Goal: Task Accomplishment & Management: Manage account settings

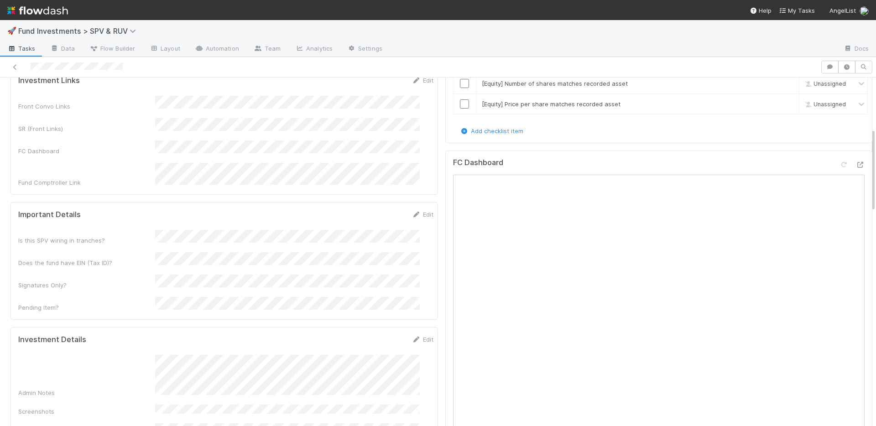
scroll to position [296, 0]
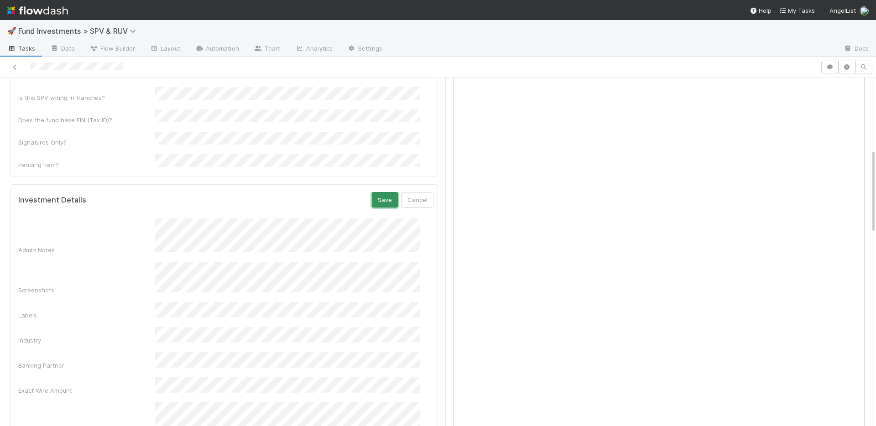
click at [372, 192] on button "Save" at bounding box center [385, 200] width 26 height 16
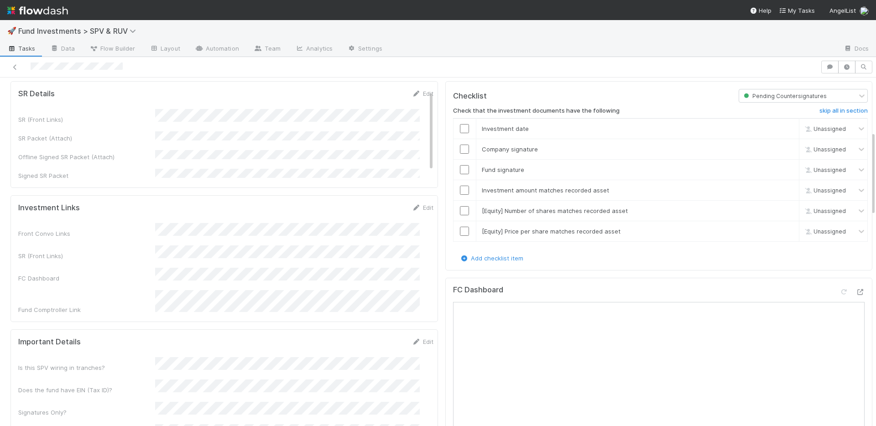
scroll to position [25, 0]
click at [855, 292] on icon at bounding box center [859, 294] width 9 height 6
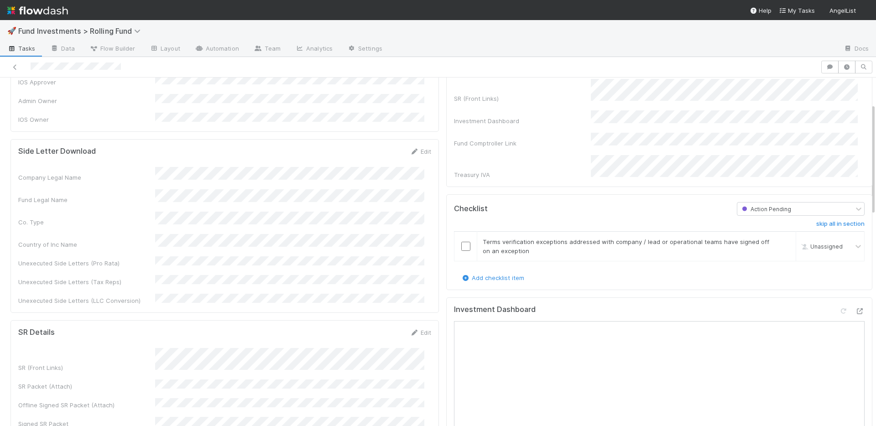
scroll to position [271, 0]
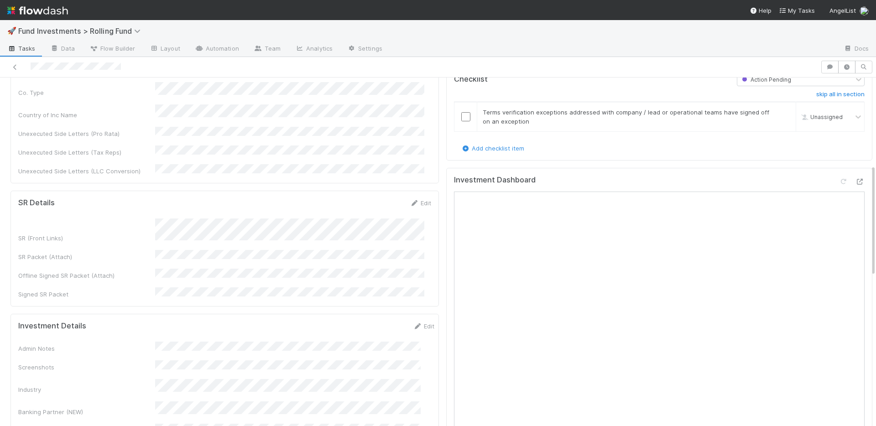
drag, startPoint x: 415, startPoint y: 177, endPoint x: 429, endPoint y: 171, distance: 15.9
click at [415, 199] on link "Edit" at bounding box center [420, 202] width 21 height 7
click at [373, 198] on button "Save" at bounding box center [382, 206] width 26 height 16
click at [419, 199] on link "Edit" at bounding box center [420, 202] width 21 height 7
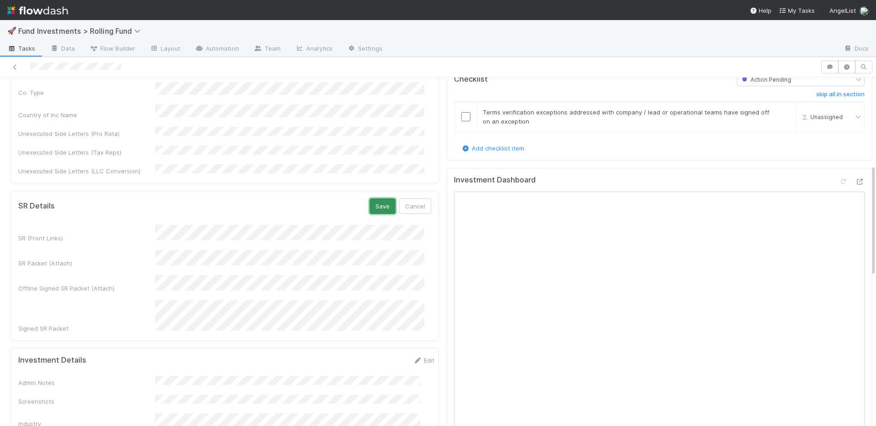
click at [373, 198] on button "Save" at bounding box center [382, 206] width 26 height 16
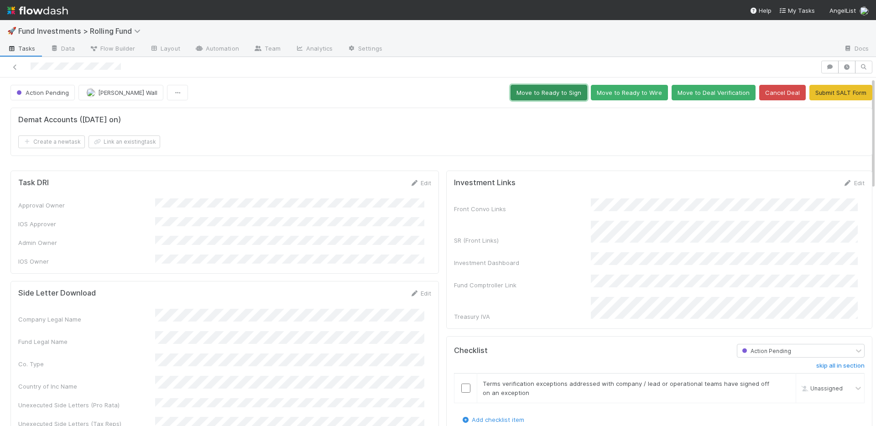
click at [531, 94] on button "Move to Ready to Sign" at bounding box center [548, 93] width 77 height 16
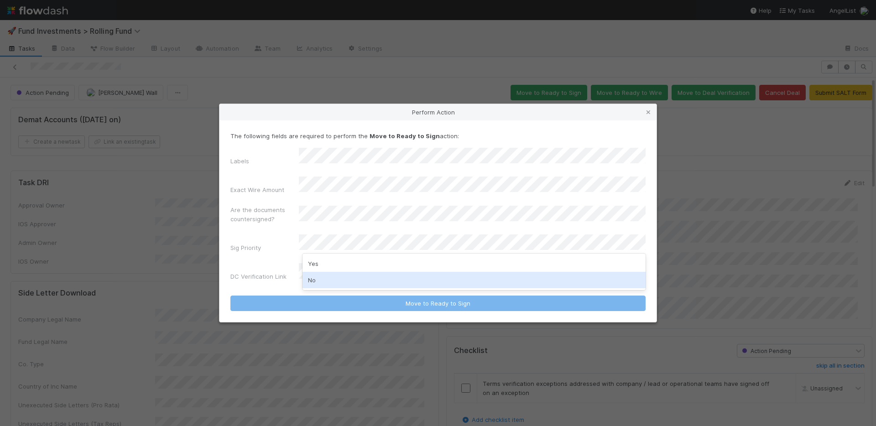
click at [345, 281] on div "No" at bounding box center [473, 280] width 343 height 16
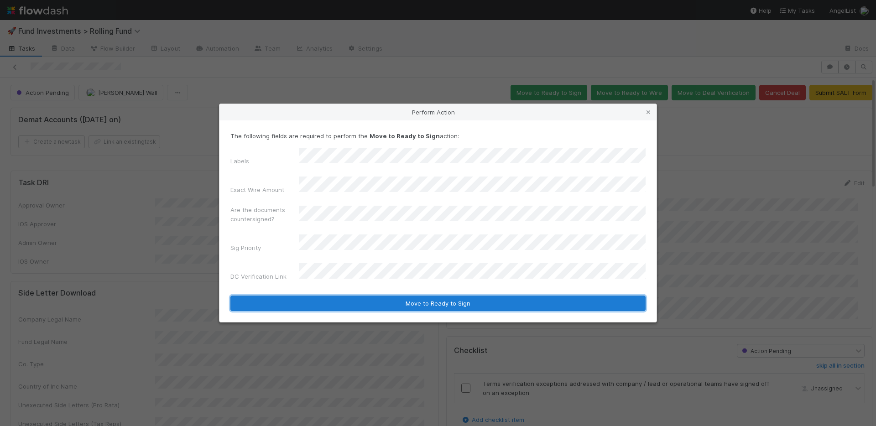
click at [360, 296] on button "Move to Ready to Sign" at bounding box center [437, 304] width 415 height 16
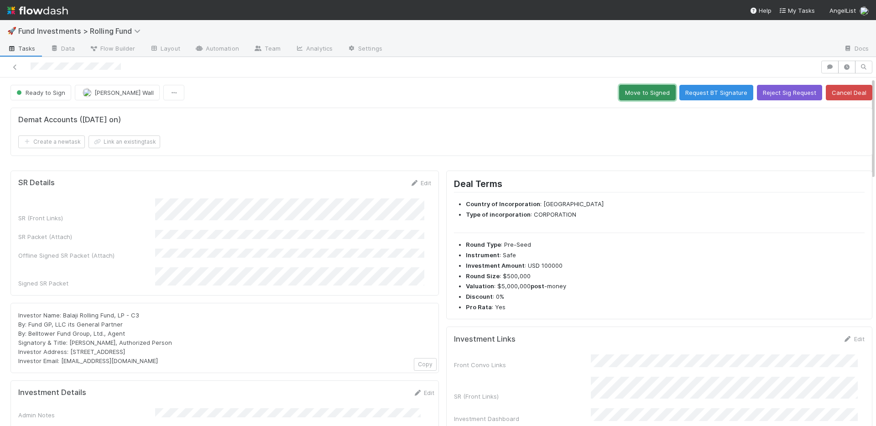
click at [623, 91] on button "Move to Signed" at bounding box center [647, 93] width 57 height 16
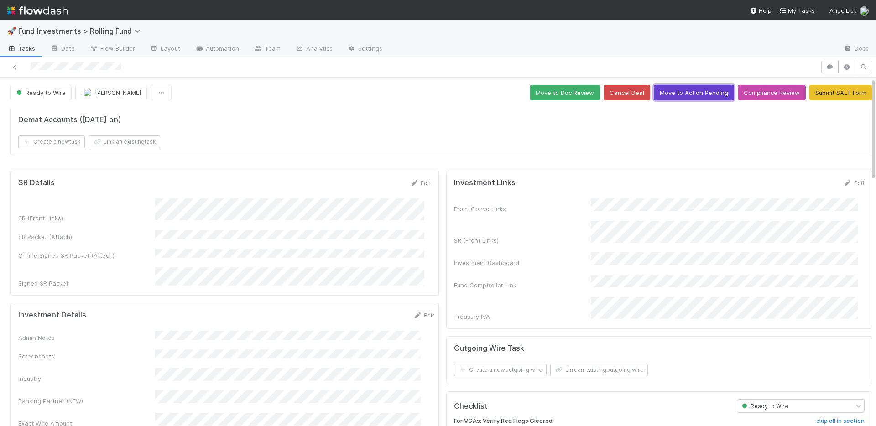
drag, startPoint x: 692, startPoint y: 93, endPoint x: 677, endPoint y: 94, distance: 14.6
click at [692, 93] on button "Move to Action Pending" at bounding box center [694, 93] width 80 height 16
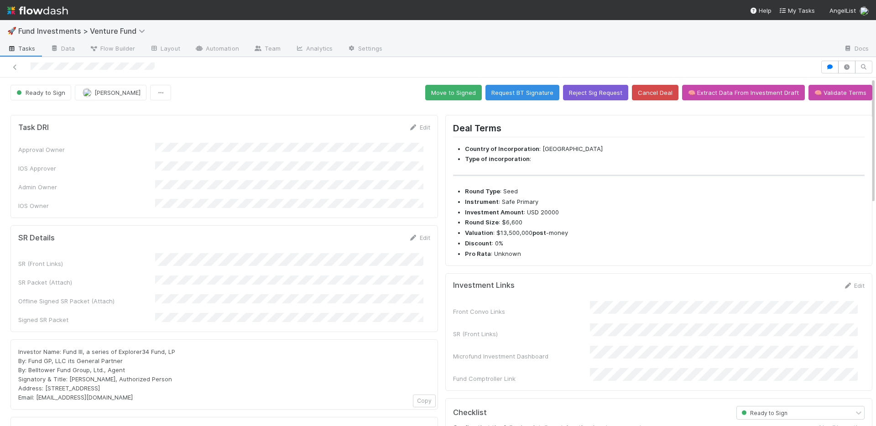
drag, startPoint x: 417, startPoint y: 229, endPoint x: 489, endPoint y: 191, distance: 82.2
click at [417, 234] on link "Edit" at bounding box center [419, 237] width 21 height 7
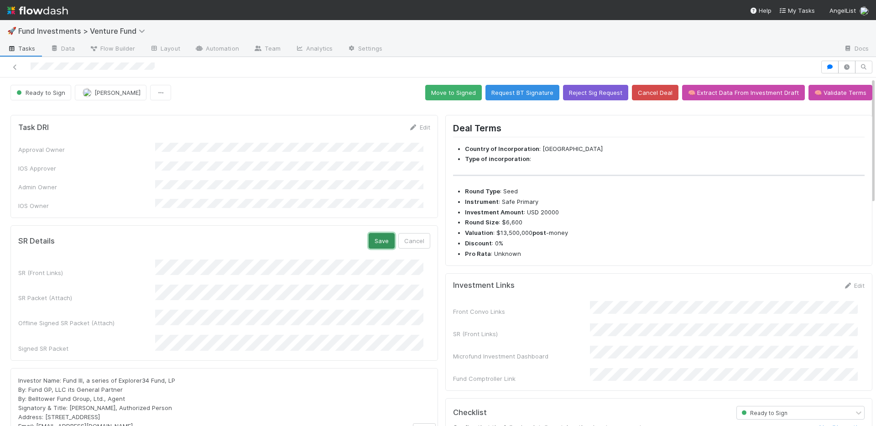
click at [371, 233] on button "Save" at bounding box center [382, 241] width 26 height 16
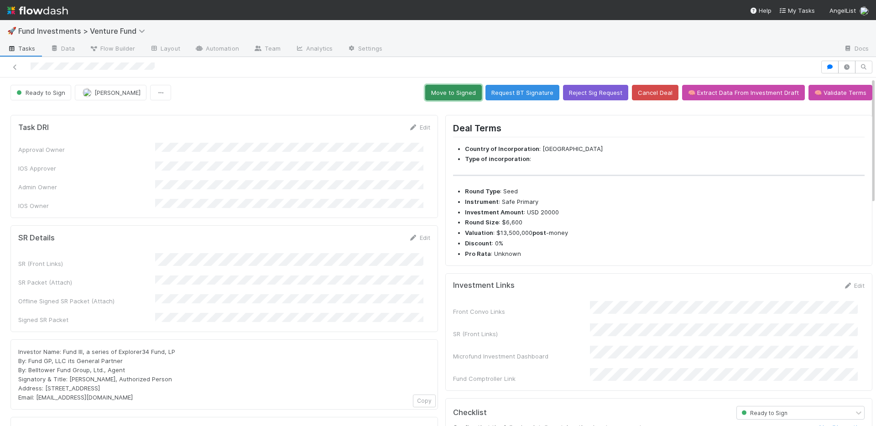
click at [442, 95] on button "Move to Signed" at bounding box center [453, 93] width 57 height 16
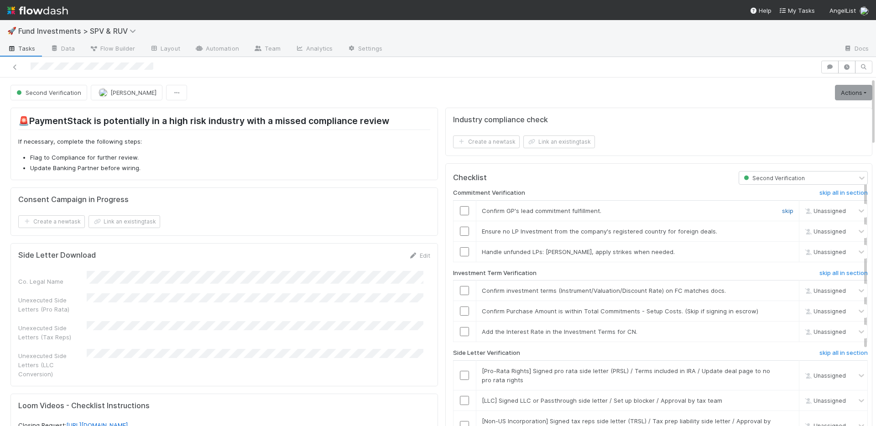
click at [782, 211] on link "skip" at bounding box center [787, 210] width 11 height 7
click at [782, 230] on link "skip" at bounding box center [787, 231] width 11 height 7
click at [782, 250] on link "skip" at bounding box center [787, 251] width 11 height 7
click at [460, 289] on input "checkbox" at bounding box center [464, 290] width 9 height 9
click at [460, 313] on input "checkbox" at bounding box center [464, 310] width 9 height 9
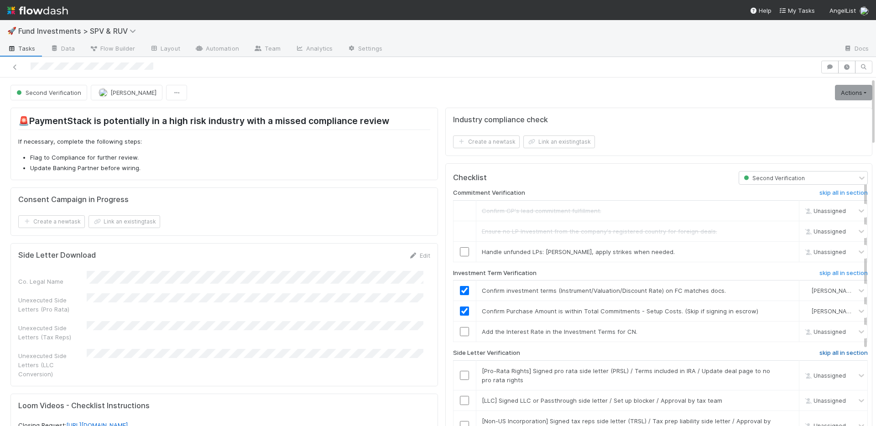
click at [819, 353] on h6 "skip all in section" at bounding box center [843, 352] width 48 height 7
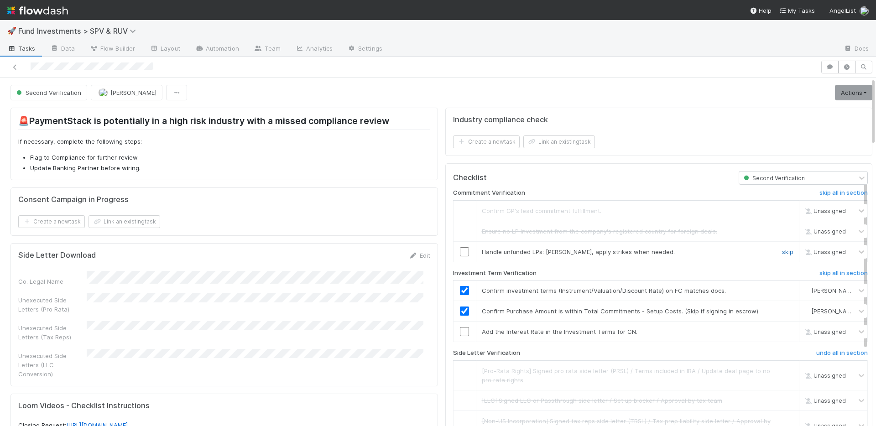
click at [782, 249] on link "skip" at bounding box center [787, 251] width 11 height 7
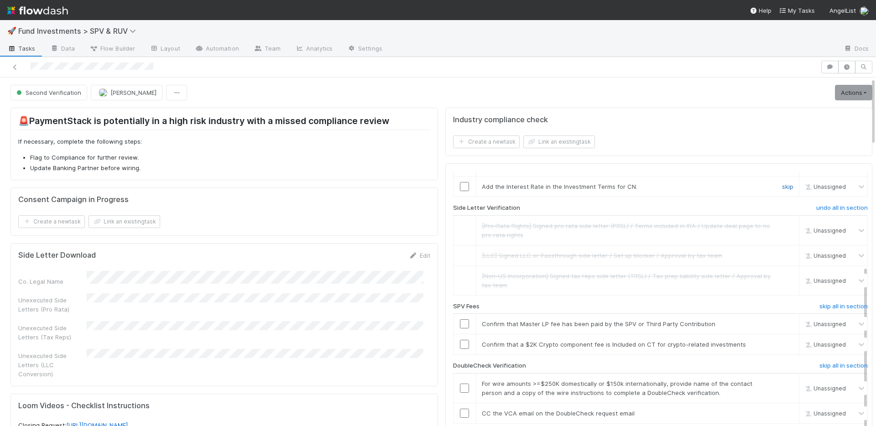
click at [782, 186] on link "skip" at bounding box center [787, 186] width 11 height 7
click at [819, 366] on h6 "skip all in section" at bounding box center [843, 365] width 48 height 7
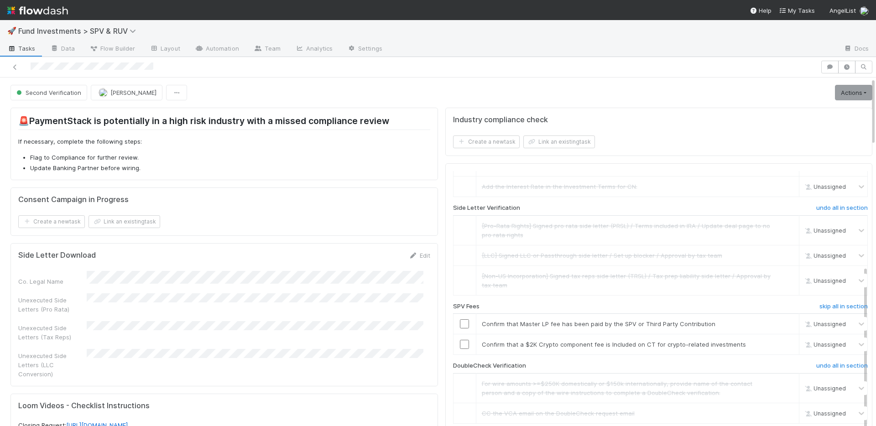
drag, startPoint x: 818, startPoint y: 305, endPoint x: 798, endPoint y: 296, distance: 22.0
click at [819, 304] on h6 "skip all in section" at bounding box center [843, 306] width 48 height 7
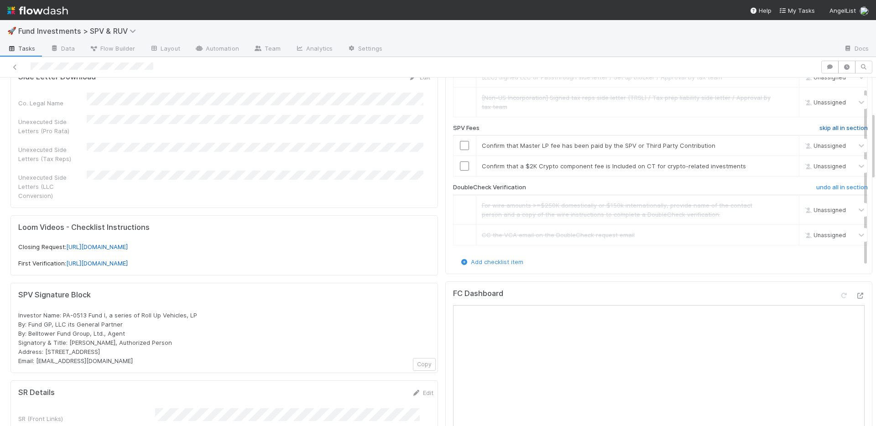
click at [819, 126] on h6 "skip all in section" at bounding box center [843, 128] width 48 height 7
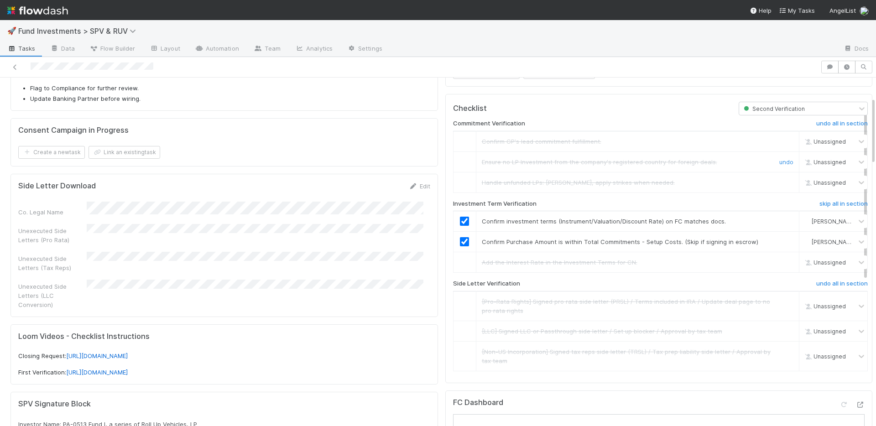
scroll to position [0, 0]
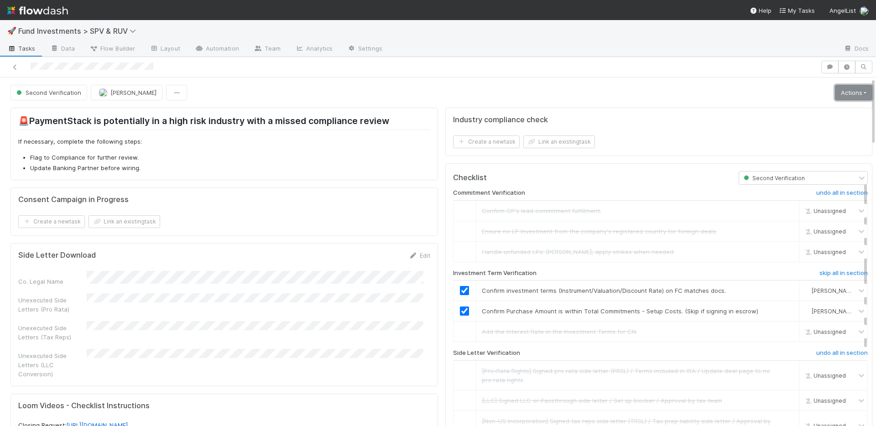
click at [839, 94] on link "Actions" at bounding box center [853, 93] width 37 height 16
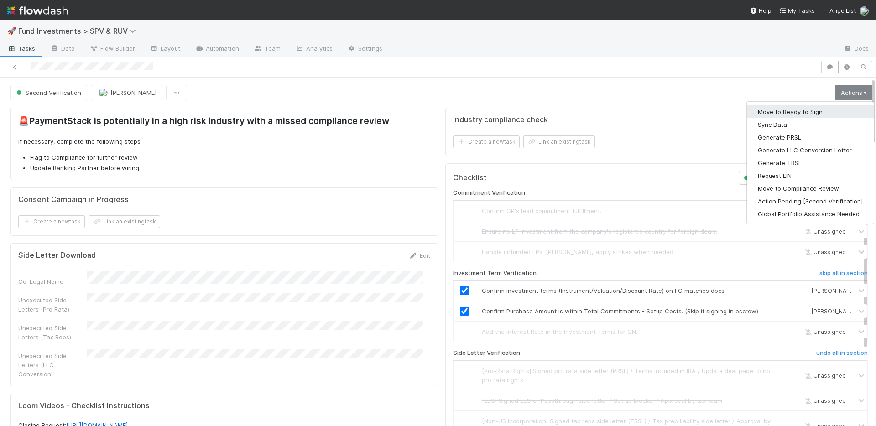
click at [818, 110] on button "Move to Ready to Sign" at bounding box center [810, 111] width 127 height 13
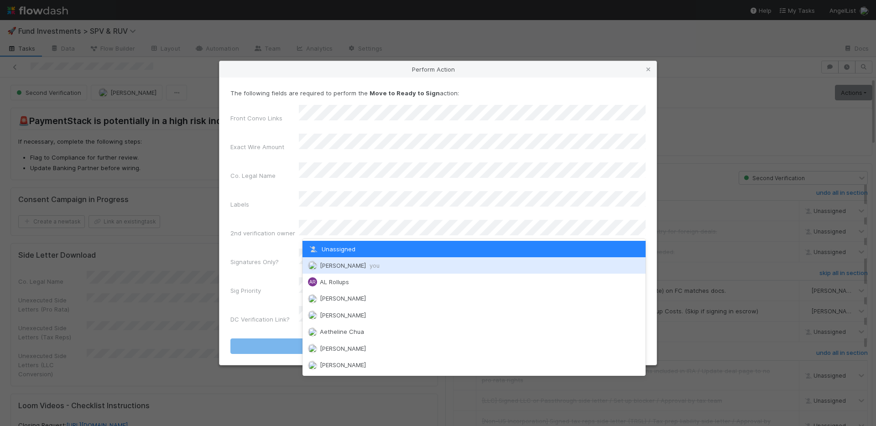
click at [342, 262] on span "Nate Richards you" at bounding box center [350, 265] width 60 height 7
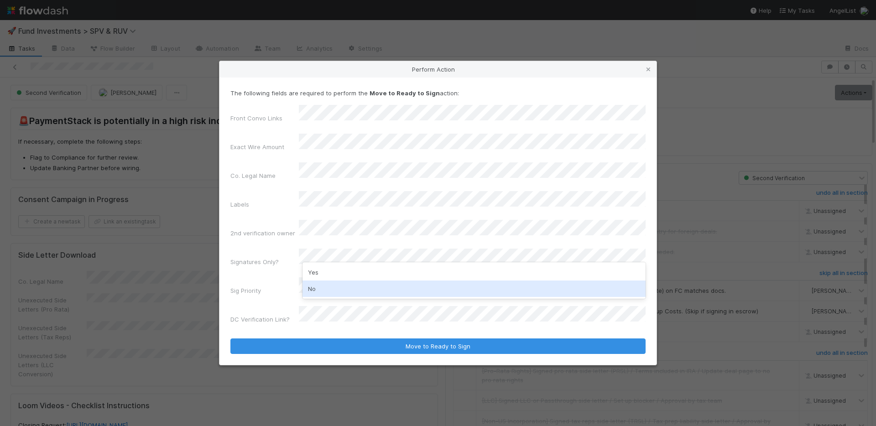
click at [337, 288] on div "No" at bounding box center [473, 288] width 343 height 16
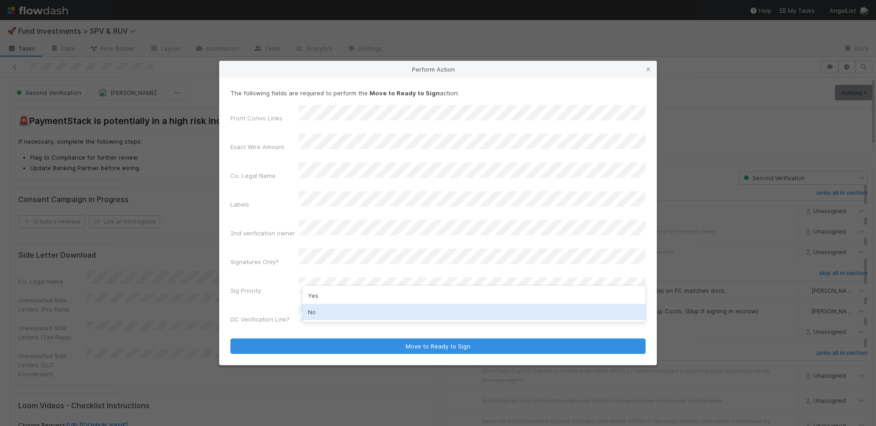
drag, startPoint x: 334, startPoint y: 312, endPoint x: 335, endPoint y: 305, distance: 6.9
click at [334, 310] on div "No" at bounding box center [473, 312] width 343 height 16
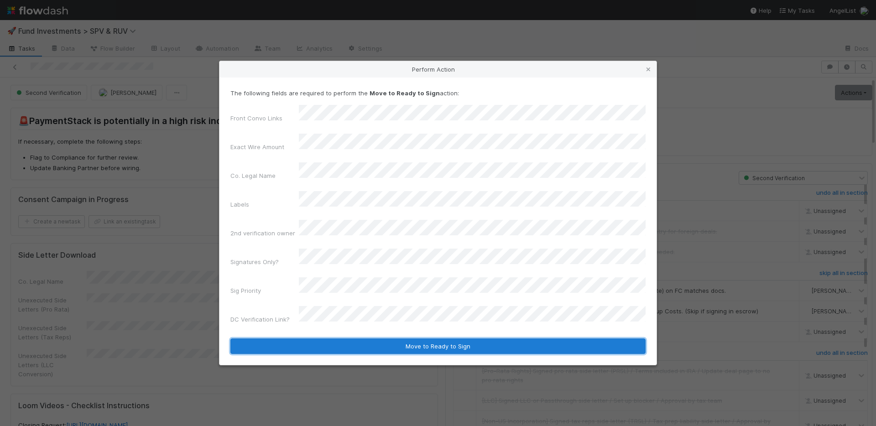
click at [373, 338] on button "Move to Ready to Sign" at bounding box center [437, 346] width 415 height 16
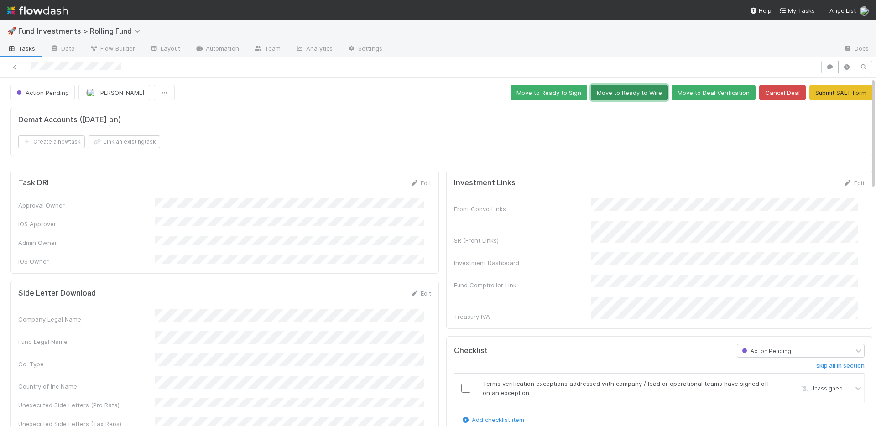
click at [618, 94] on button "Move to Ready to Wire" at bounding box center [629, 93] width 77 height 16
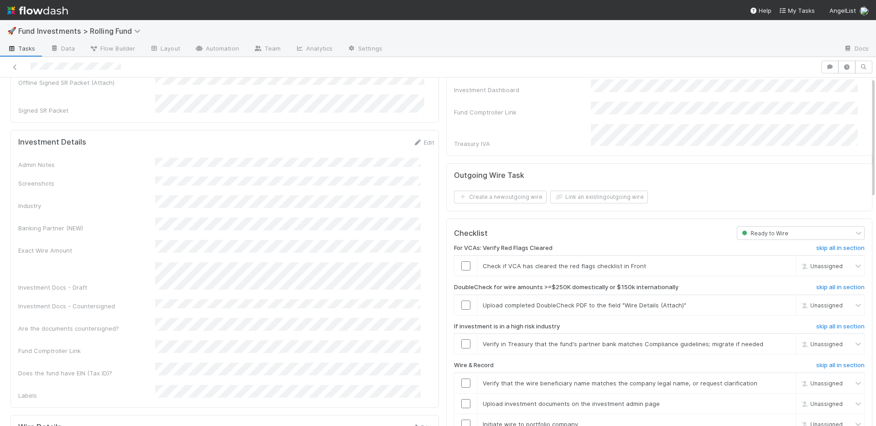
scroll to position [300, 0]
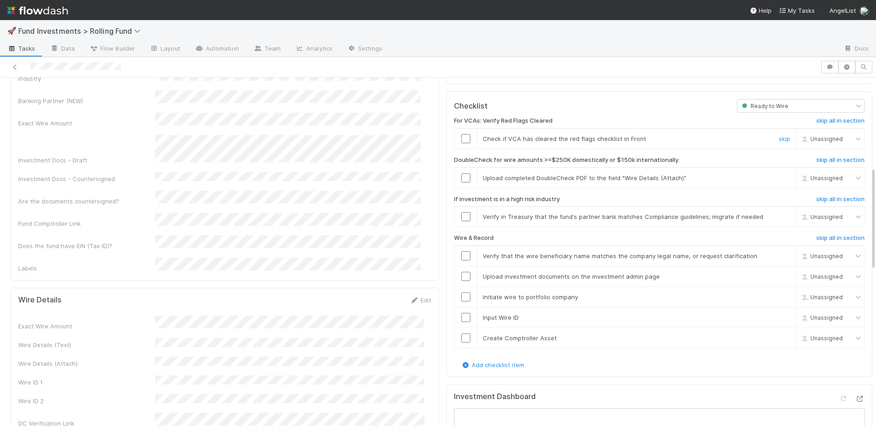
click at [461, 134] on input "checkbox" at bounding box center [465, 138] width 9 height 9
click at [779, 174] on link "skip" at bounding box center [784, 177] width 11 height 7
click at [779, 213] on link "skip" at bounding box center [784, 216] width 11 height 7
click at [461, 333] on input "checkbox" at bounding box center [465, 337] width 9 height 9
click at [461, 313] on input "checkbox" at bounding box center [465, 317] width 9 height 9
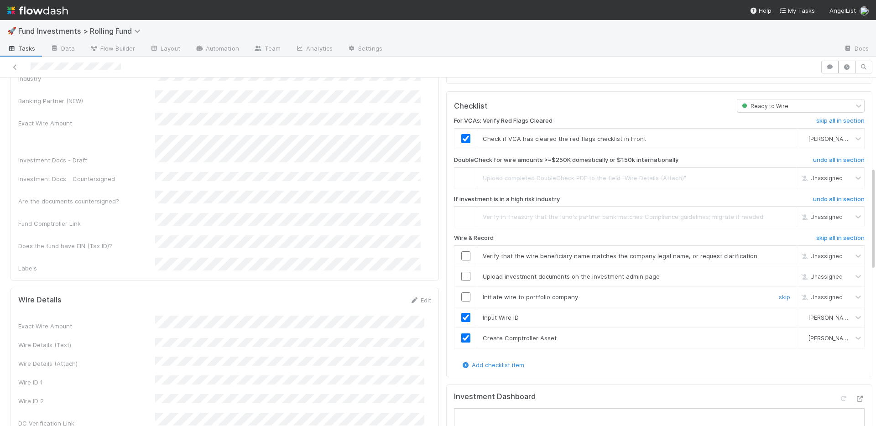
click at [460, 286] on td at bounding box center [465, 296] width 23 height 21
click at [461, 272] on input "checkbox" at bounding box center [465, 276] width 9 height 9
click at [461, 251] on input "checkbox" at bounding box center [465, 255] width 9 height 9
drag, startPoint x: 460, startPoint y: 285, endPoint x: 457, endPoint y: 266, distance: 18.9
click at [461, 292] on input "checkbox" at bounding box center [465, 296] width 9 height 9
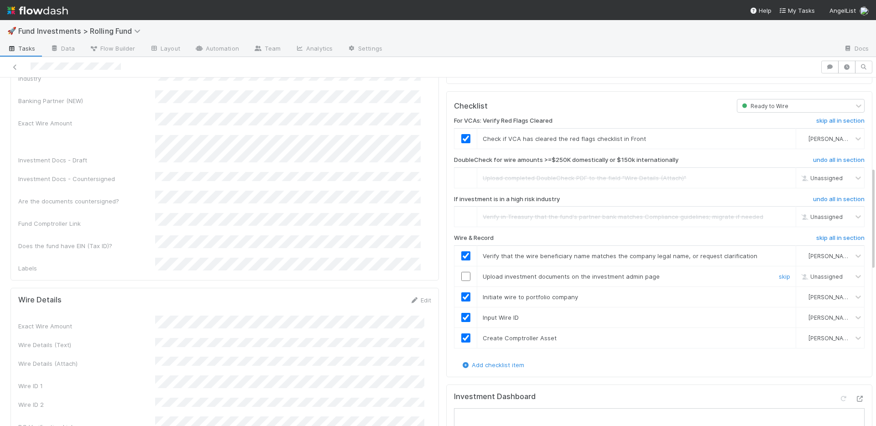
click at [461, 272] on input "checkbox" at bounding box center [465, 276] width 9 height 9
click at [418, 296] on link "Edit" at bounding box center [420, 299] width 21 height 7
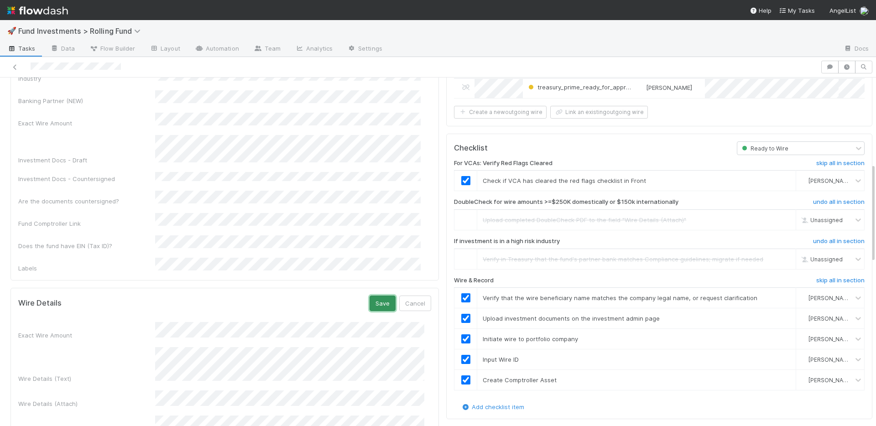
click at [372, 296] on button "Save" at bounding box center [382, 304] width 26 height 16
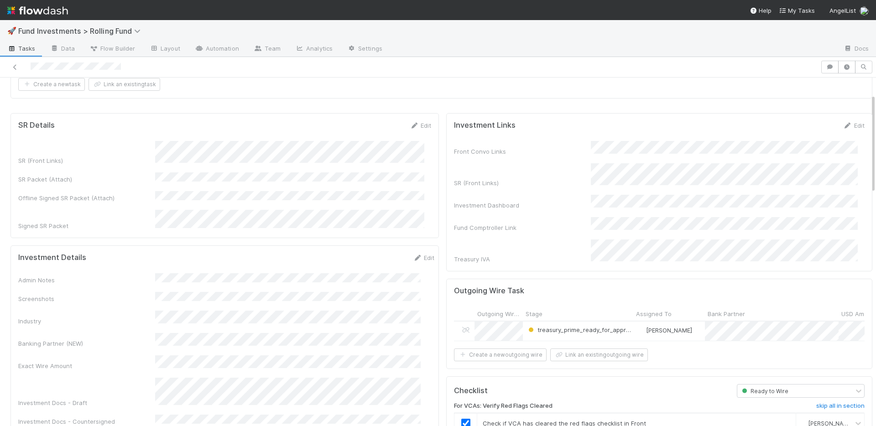
scroll to position [0, 0]
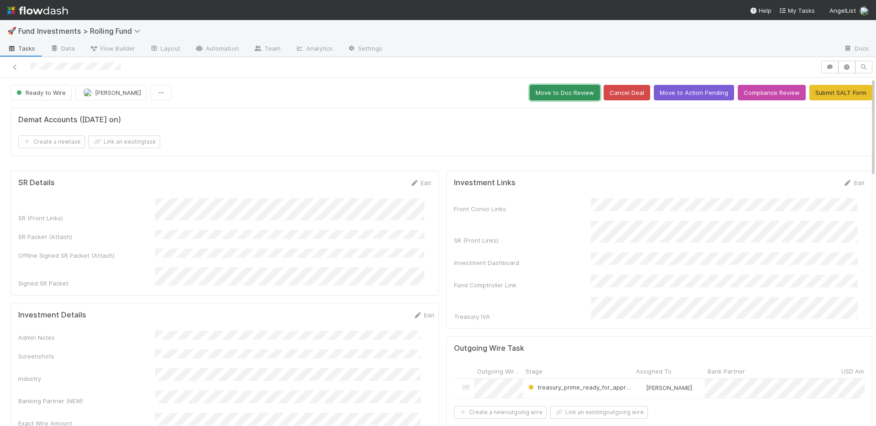
click at [558, 91] on button "Move to Doc Review" at bounding box center [564, 93] width 70 height 16
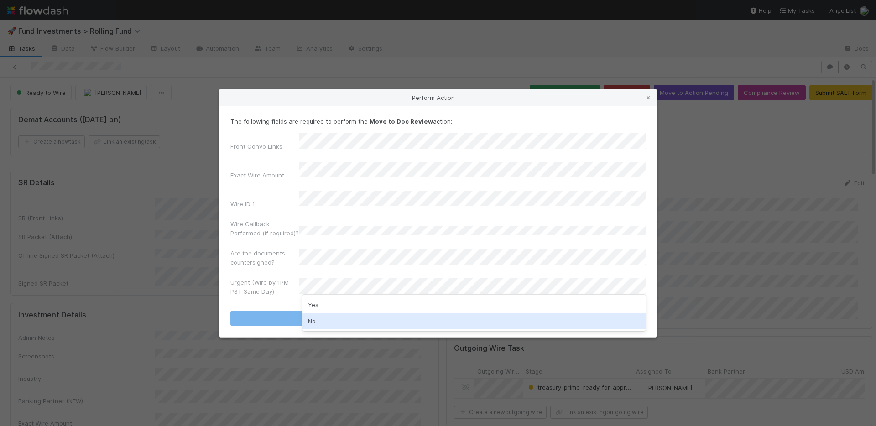
click at [339, 319] on div "No" at bounding box center [473, 321] width 343 height 16
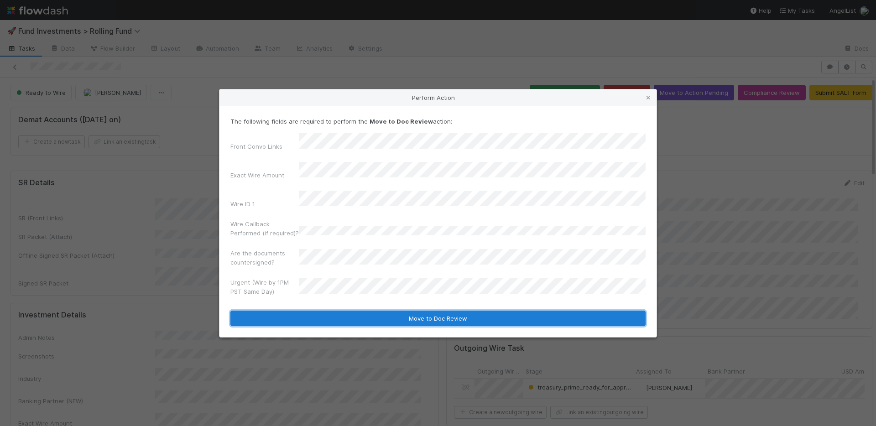
click at [344, 311] on button "Move to Doc Review" at bounding box center [437, 319] width 415 height 16
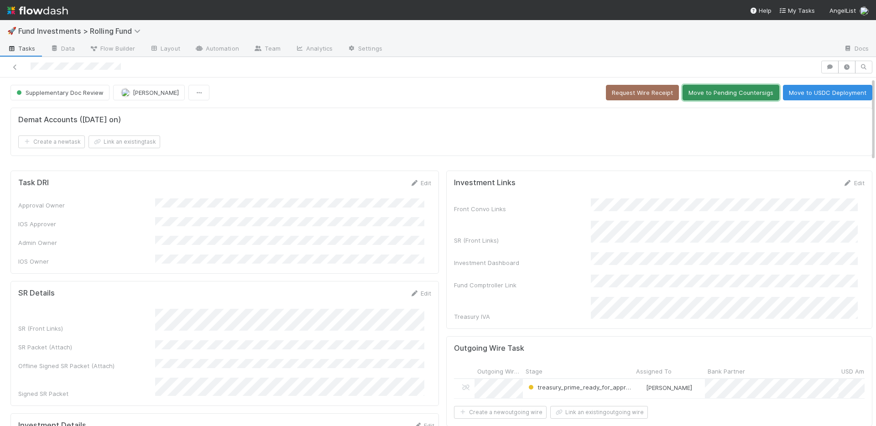
click at [721, 95] on button "Move to Pending Countersigs" at bounding box center [730, 93] width 97 height 16
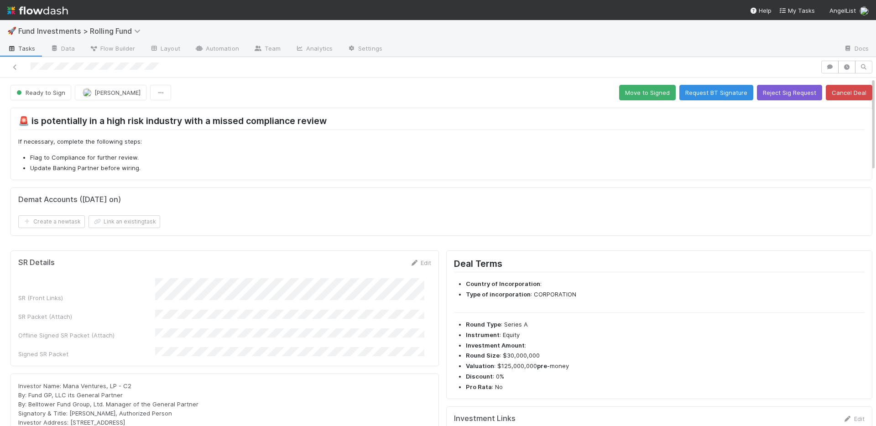
click at [390, 223] on div "Create a new task Link an existing task" at bounding box center [441, 221] width 846 height 13
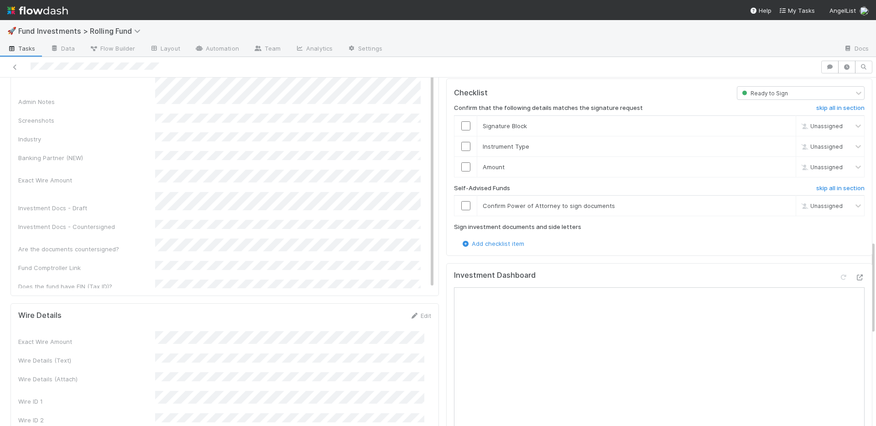
scroll to position [607, 0]
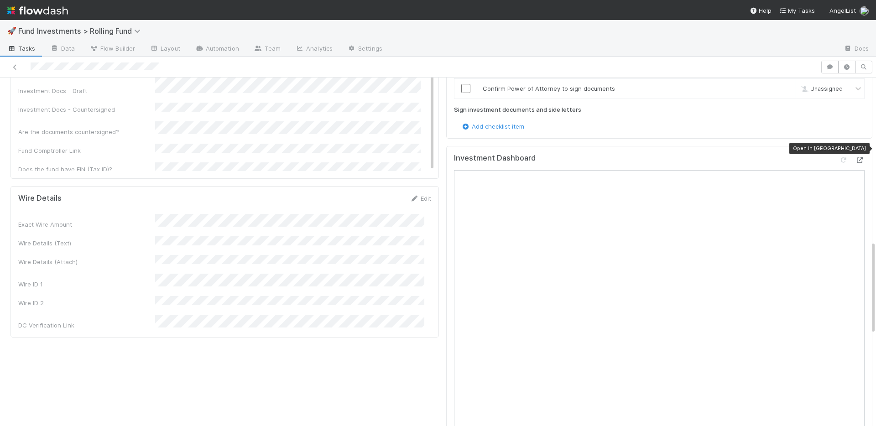
click at [855, 157] on icon at bounding box center [859, 160] width 9 height 6
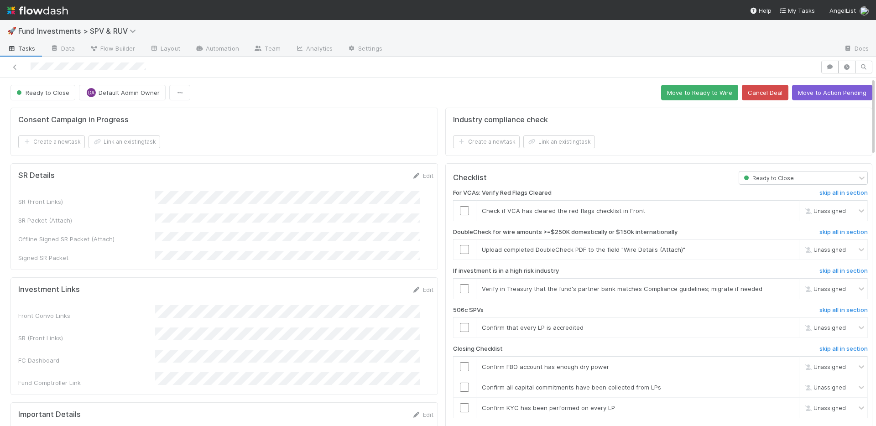
click at [412, 179] on div "Edit" at bounding box center [422, 175] width 21 height 9
click at [414, 176] on link "Edit" at bounding box center [422, 175] width 21 height 7
click at [374, 180] on button "Save" at bounding box center [385, 179] width 26 height 16
click at [460, 211] on input "checkbox" at bounding box center [464, 210] width 9 height 9
click at [460, 249] on input "checkbox" at bounding box center [464, 249] width 9 height 9
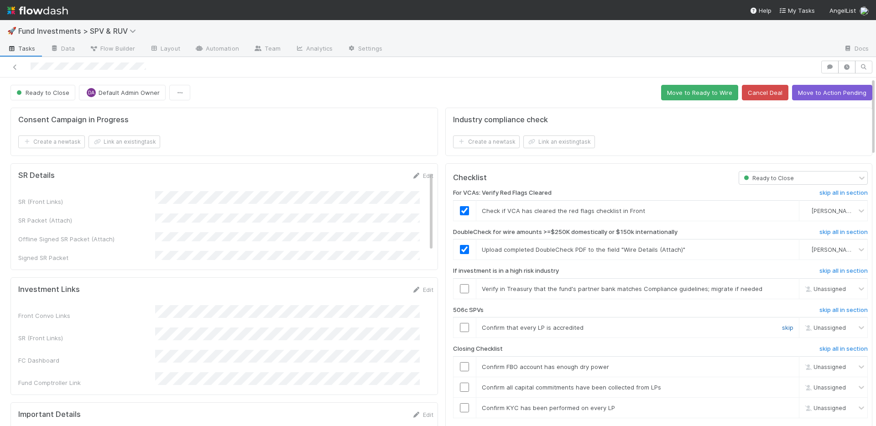
click at [782, 326] on link "skip" at bounding box center [787, 327] width 11 height 7
click at [773, 284] on div "skip" at bounding box center [786, 288] width 27 height 9
click at [694, 99] on button "Move to Ready to Wire" at bounding box center [699, 93] width 77 height 16
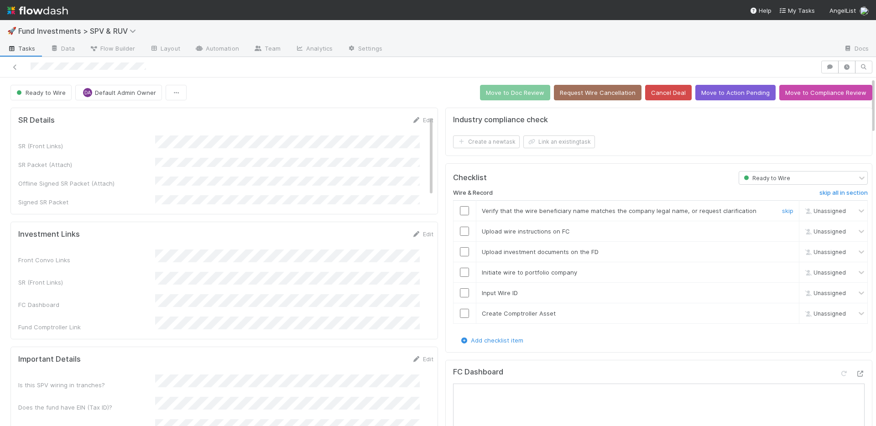
click at [460, 210] on input "checkbox" at bounding box center [464, 210] width 9 height 9
click at [460, 233] on input "checkbox" at bounding box center [464, 231] width 9 height 9
click at [460, 247] on input "checkbox" at bounding box center [464, 251] width 9 height 9
click at [460, 272] on input "checkbox" at bounding box center [464, 272] width 9 height 9
click at [460, 294] on input "checkbox" at bounding box center [464, 292] width 9 height 9
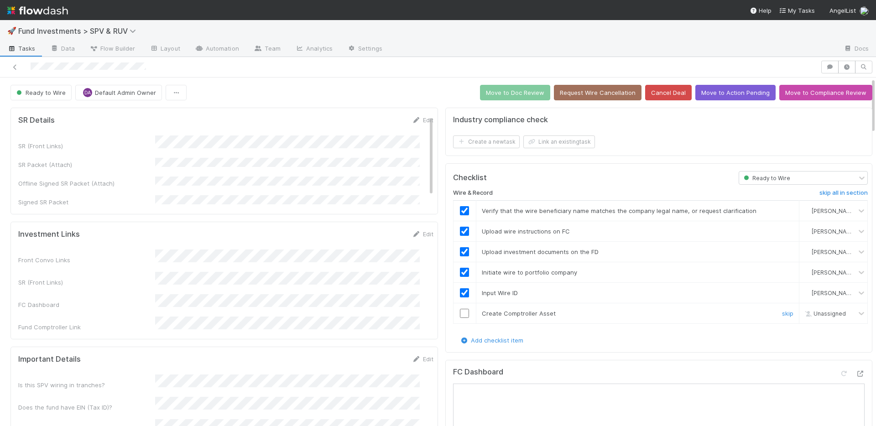
click at [460, 314] on input "checkbox" at bounding box center [464, 313] width 9 height 9
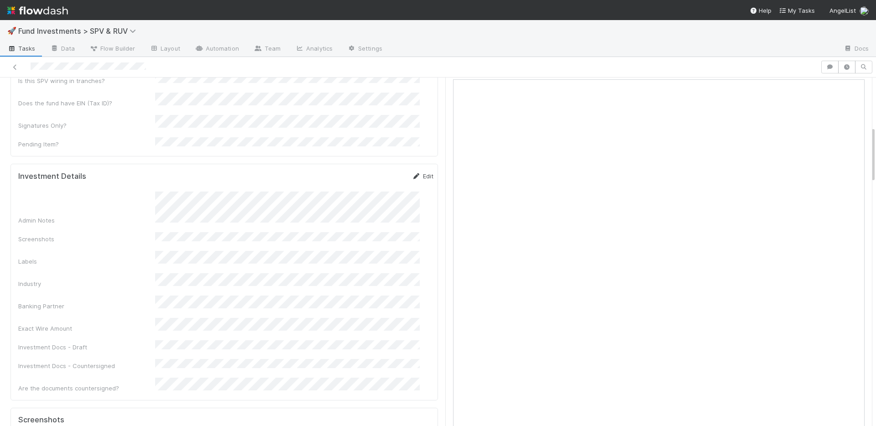
click at [412, 172] on link "Edit" at bounding box center [422, 175] width 21 height 7
click at [372, 171] on button "Save" at bounding box center [385, 179] width 26 height 16
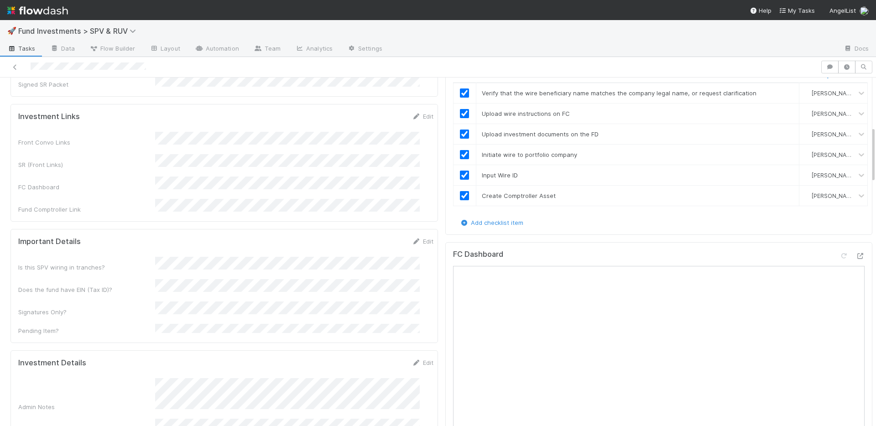
scroll to position [0, 0]
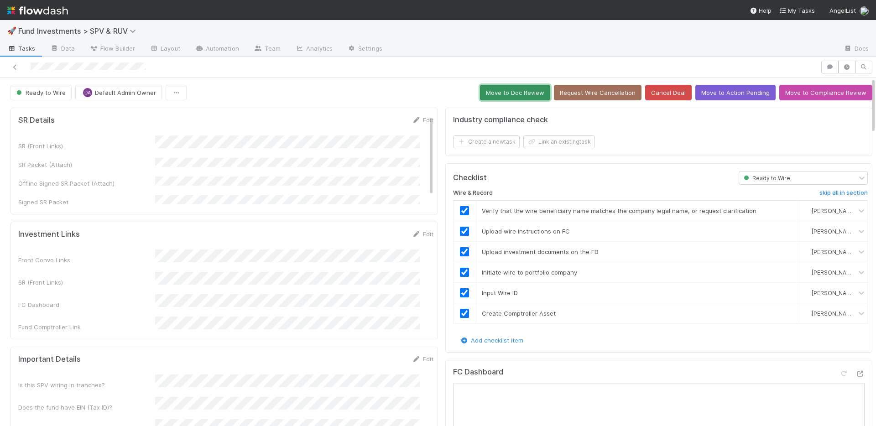
click at [486, 96] on button "Move to Doc Review" at bounding box center [515, 93] width 70 height 16
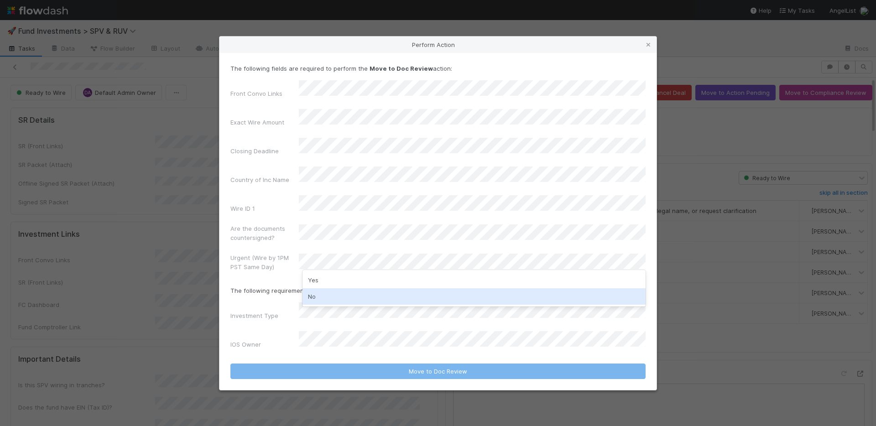
click at [345, 291] on div "No" at bounding box center [473, 296] width 343 height 16
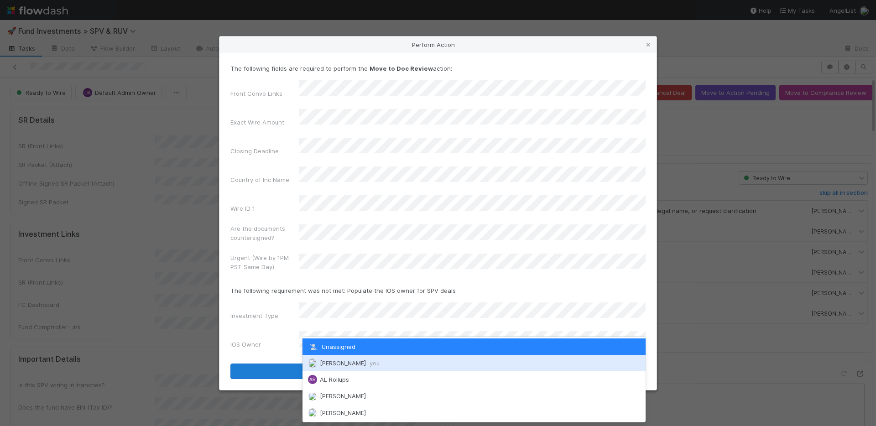
click at [360, 358] on div "Nate Richards you" at bounding box center [473, 363] width 343 height 16
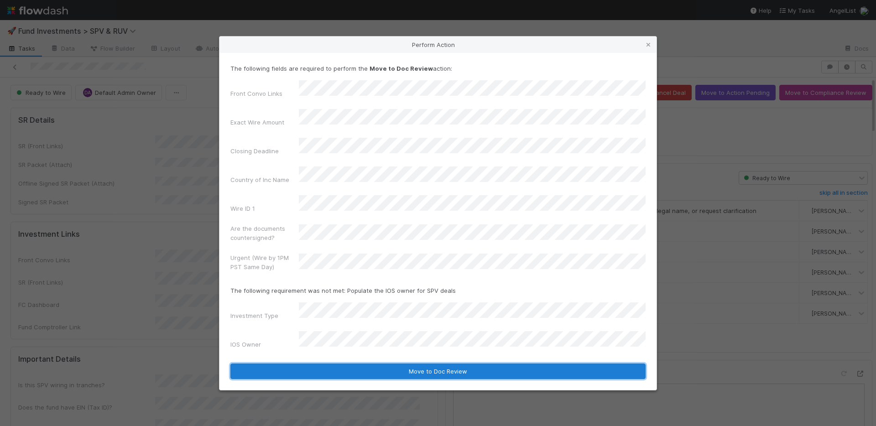
drag, startPoint x: 361, startPoint y: 352, endPoint x: 367, endPoint y: 336, distance: 17.2
click at [361, 363] on button "Move to Doc Review" at bounding box center [437, 371] width 415 height 16
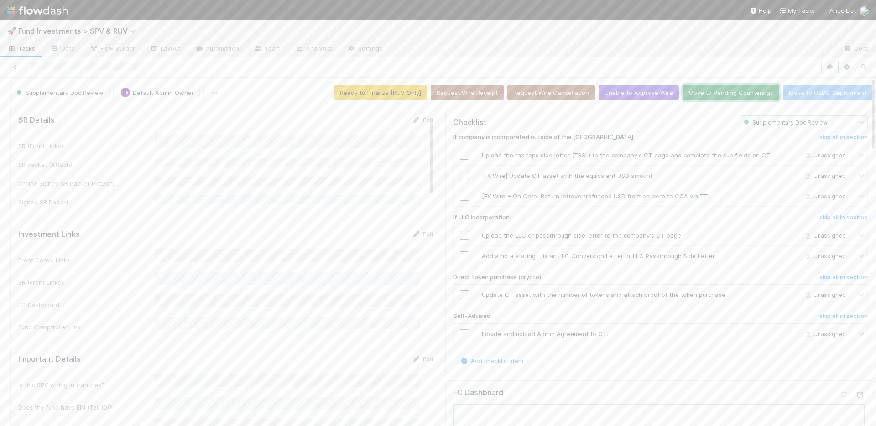
click at [708, 93] on button "Move to Pending Countersigs" at bounding box center [730, 93] width 97 height 16
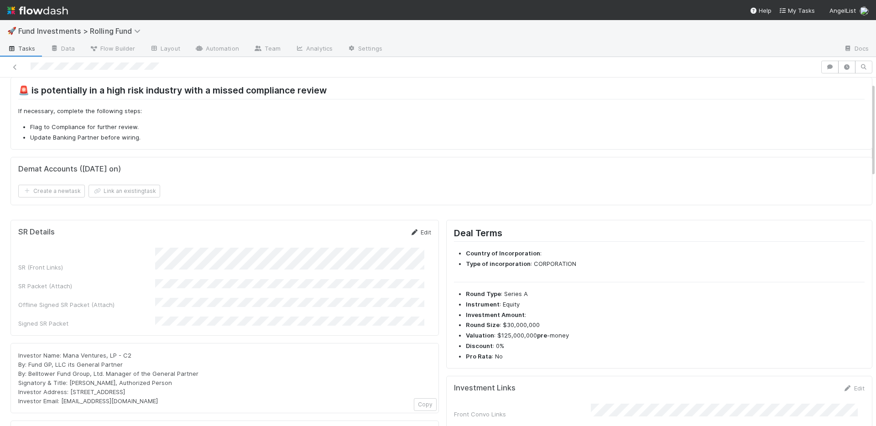
scroll to position [87, 0]
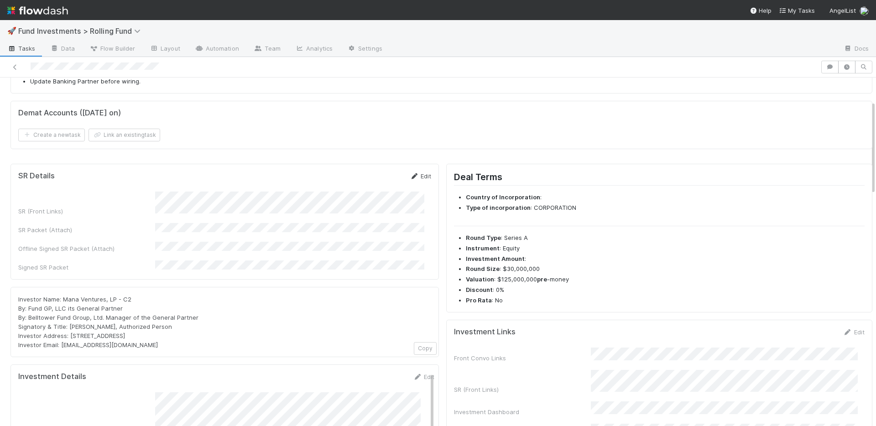
click at [420, 176] on link "Edit" at bounding box center [420, 175] width 21 height 7
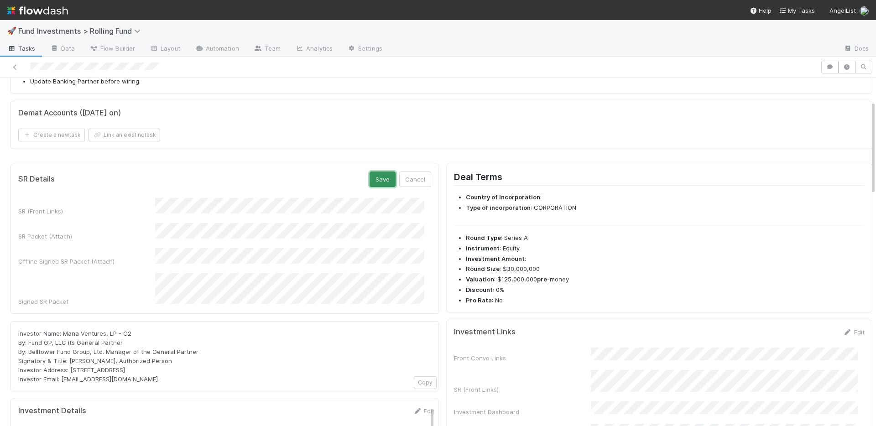
click at [371, 181] on button "Save" at bounding box center [382, 179] width 26 height 16
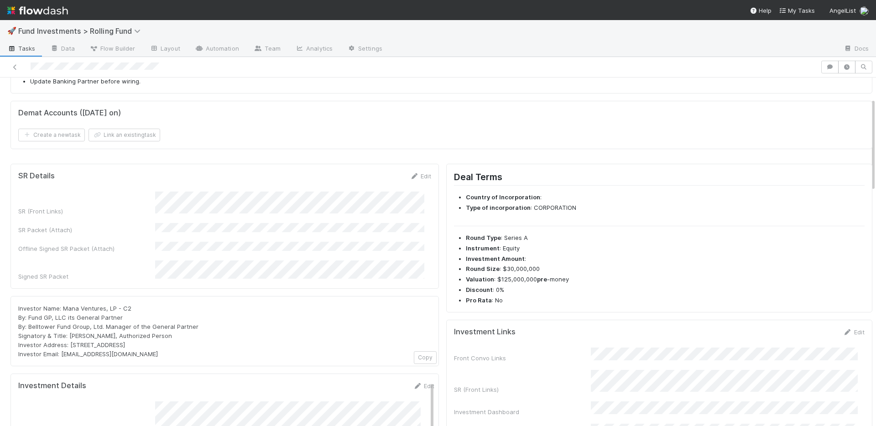
scroll to position [0, 0]
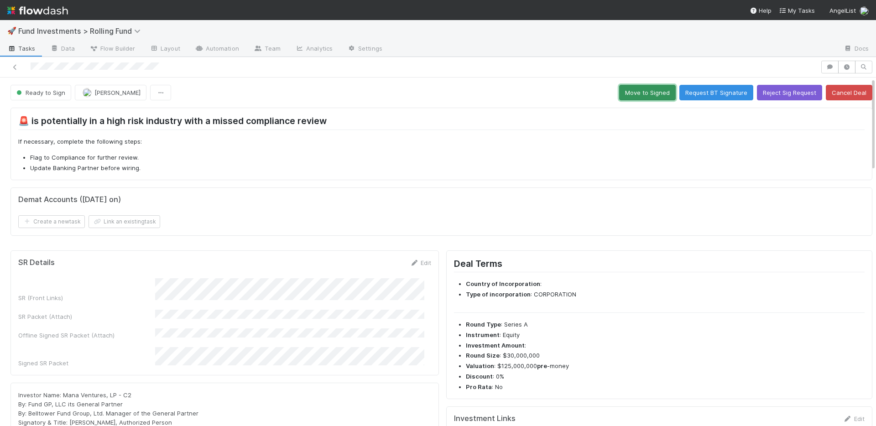
click at [630, 91] on button "Move to Signed" at bounding box center [647, 93] width 57 height 16
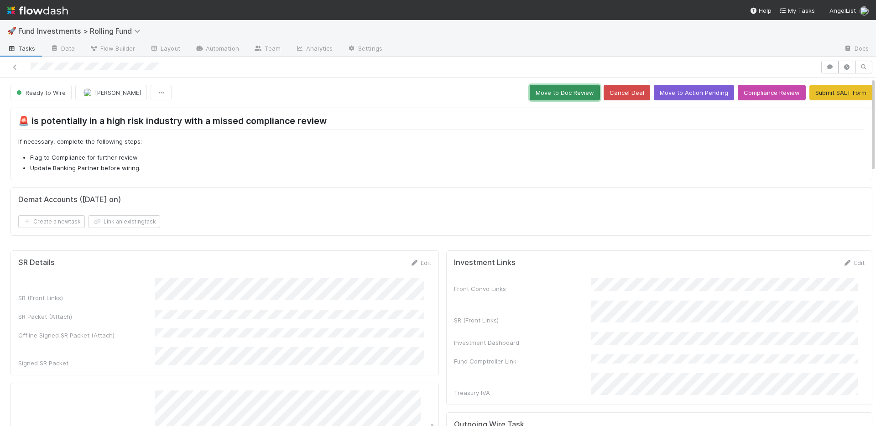
click at [545, 92] on button "Move to Doc Review" at bounding box center [564, 93] width 70 height 16
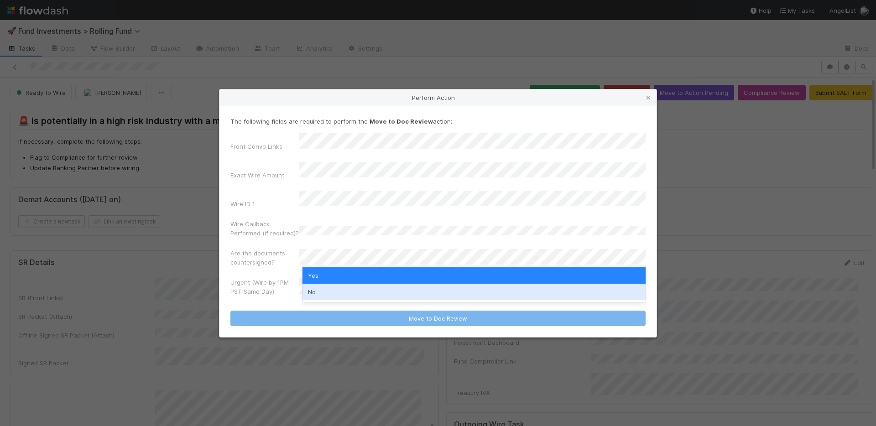
click at [324, 291] on div "No" at bounding box center [473, 292] width 343 height 16
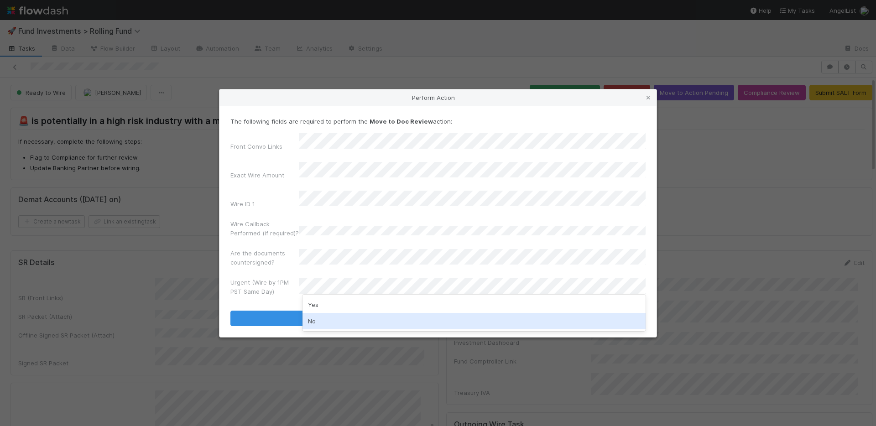
click at [323, 315] on div "No" at bounding box center [473, 321] width 343 height 16
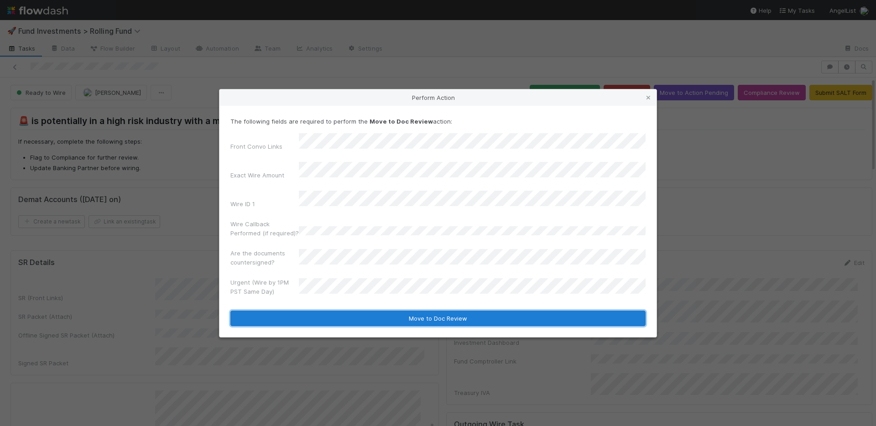
click at [327, 311] on button "Move to Doc Review" at bounding box center [437, 319] width 415 height 16
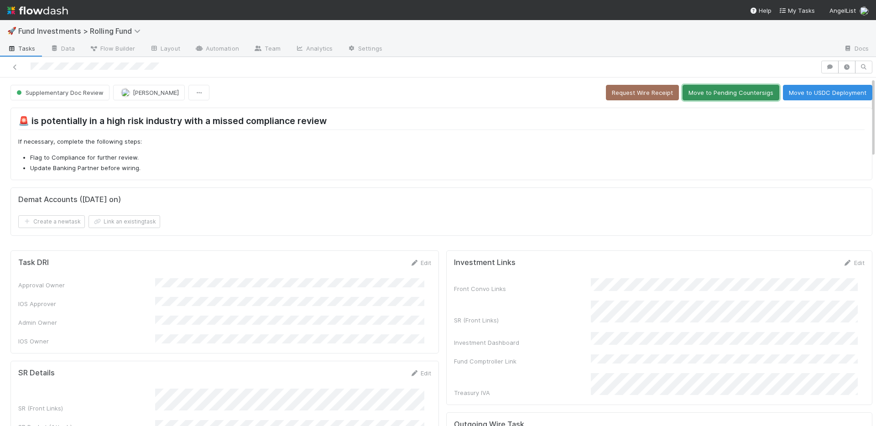
click at [701, 93] on button "Move to Pending Countersigs" at bounding box center [730, 93] width 97 height 16
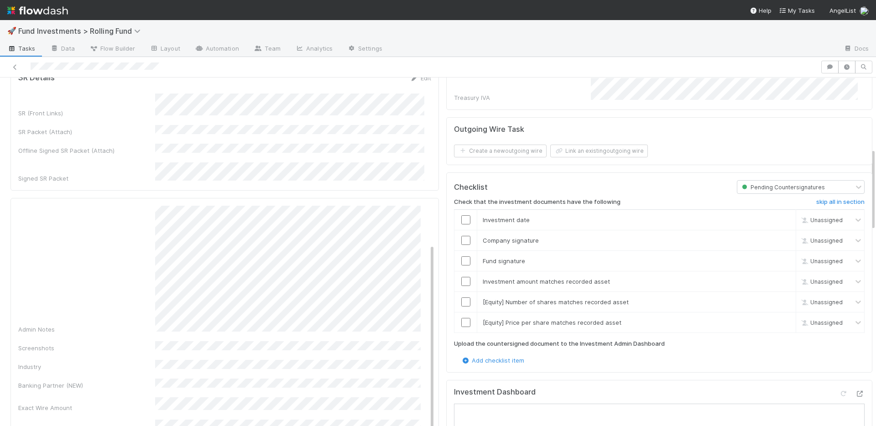
scroll to position [606, 0]
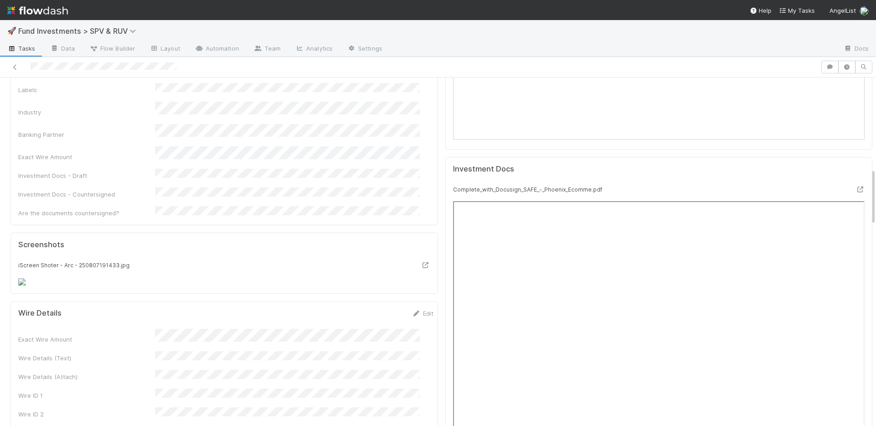
scroll to position [758, 0]
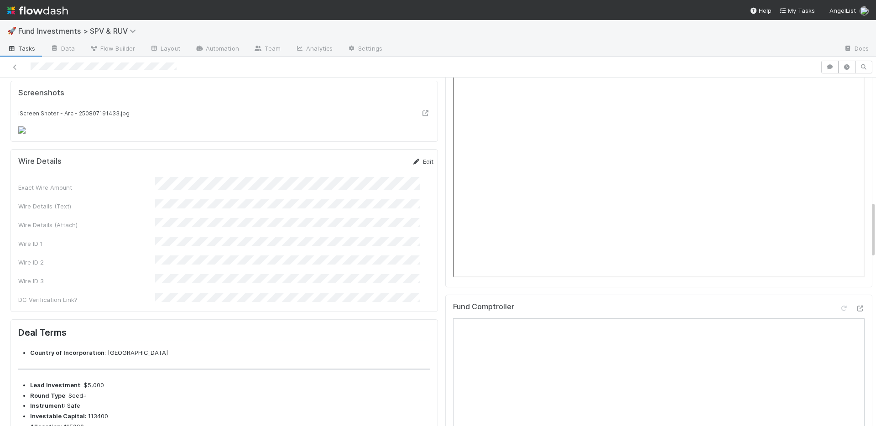
click at [413, 165] on link "Edit" at bounding box center [422, 161] width 21 height 7
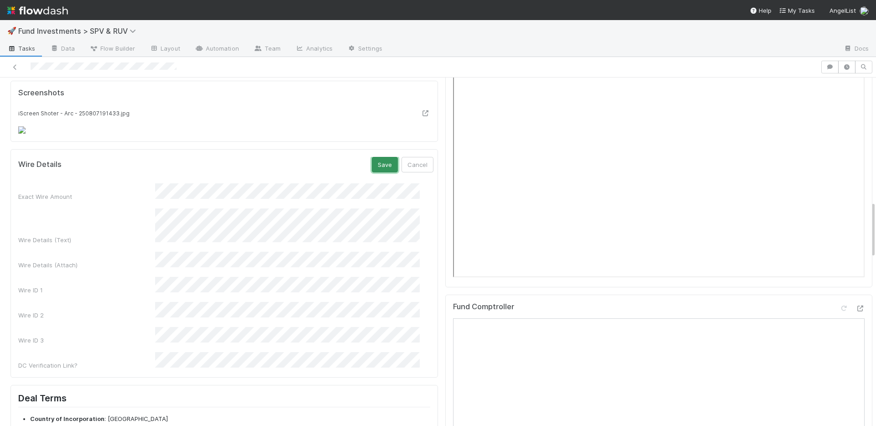
click at [372, 172] on button "Save" at bounding box center [385, 165] width 26 height 16
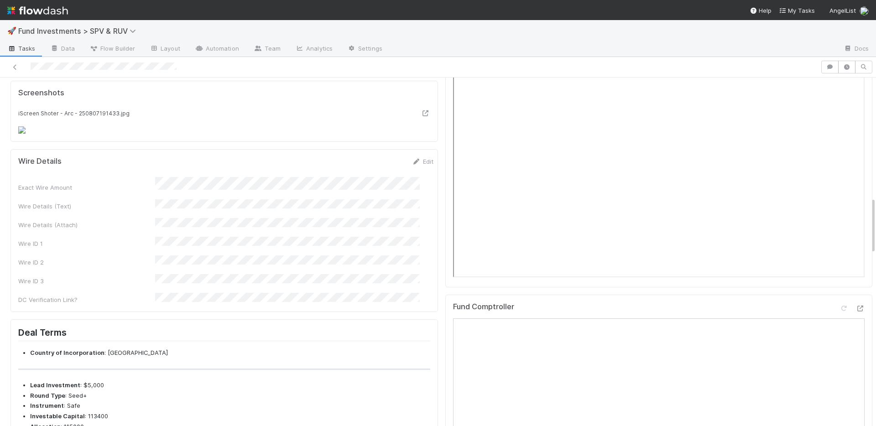
scroll to position [458, 0]
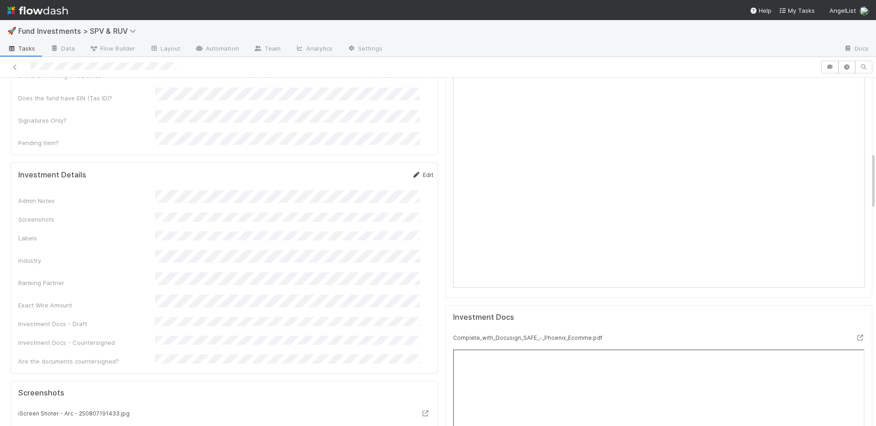
click at [412, 171] on link "Edit" at bounding box center [422, 174] width 21 height 7
click at [372, 170] on button "Save" at bounding box center [385, 178] width 26 height 16
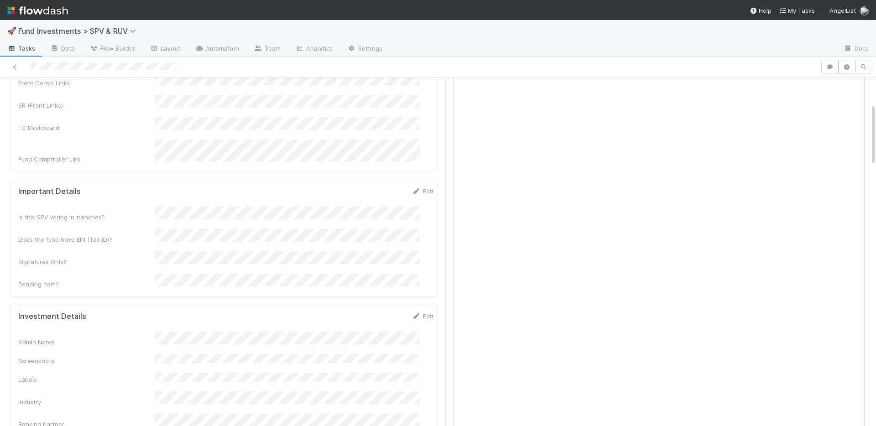
scroll to position [145, 0]
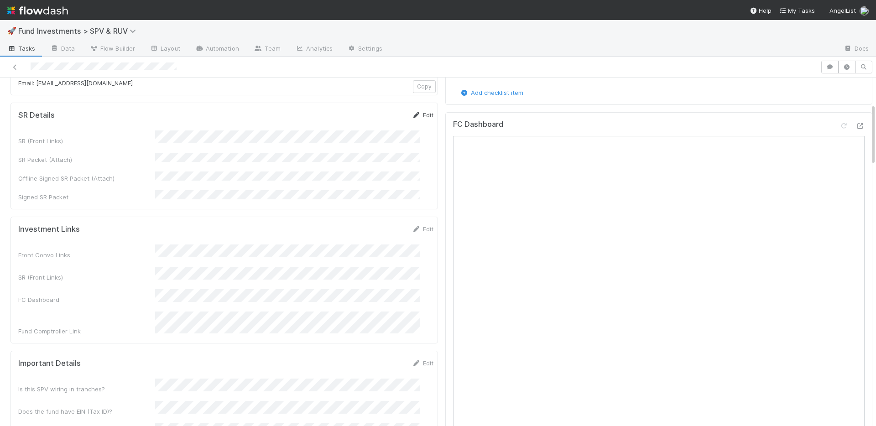
click at [418, 114] on link "Edit" at bounding box center [422, 114] width 21 height 7
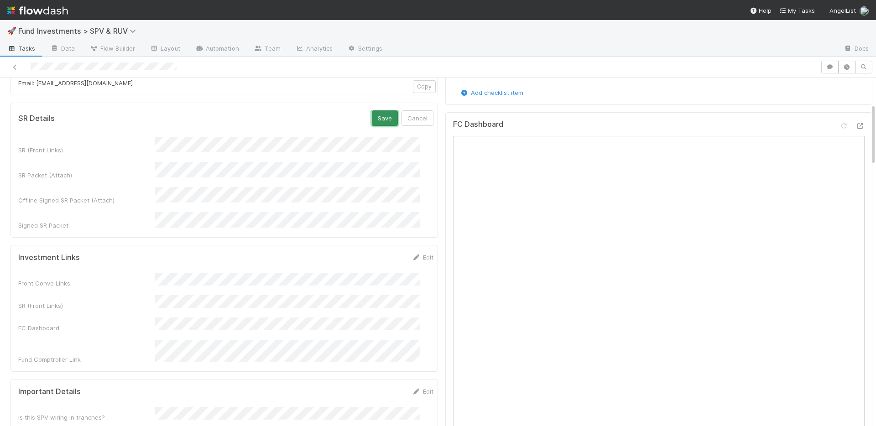
click at [374, 115] on button "Save" at bounding box center [385, 118] width 26 height 16
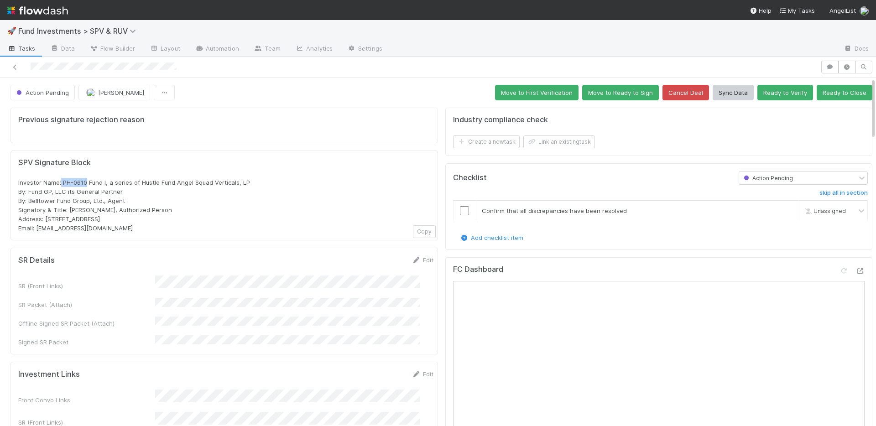
drag, startPoint x: 61, startPoint y: 182, endPoint x: 85, endPoint y: 182, distance: 24.6
click at [85, 182] on span "Investor Name: PH-0610 Fund I, a series of Hustle Fund Angel Squad Verticals, L…" at bounding box center [134, 205] width 232 height 53
copy span "PH-0610"
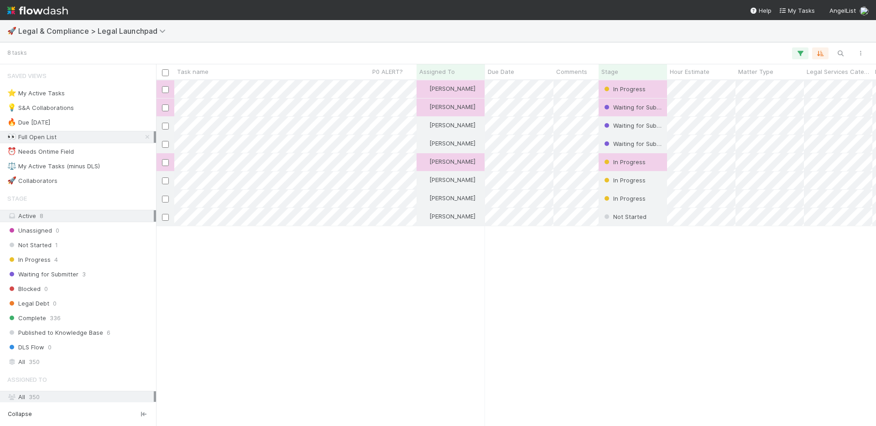
scroll to position [339, 713]
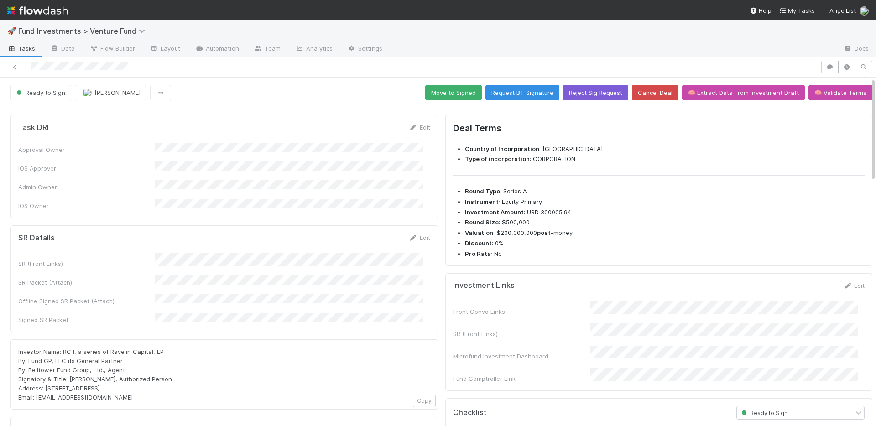
drag, startPoint x: 418, startPoint y: 228, endPoint x: 627, endPoint y: 83, distance: 253.9
click at [418, 234] on link "Edit" at bounding box center [419, 237] width 21 height 7
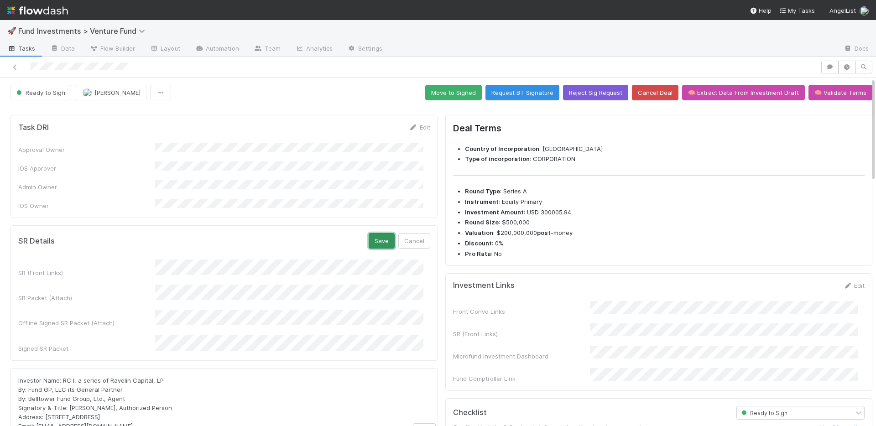
click at [376, 233] on button "Save" at bounding box center [382, 241] width 26 height 16
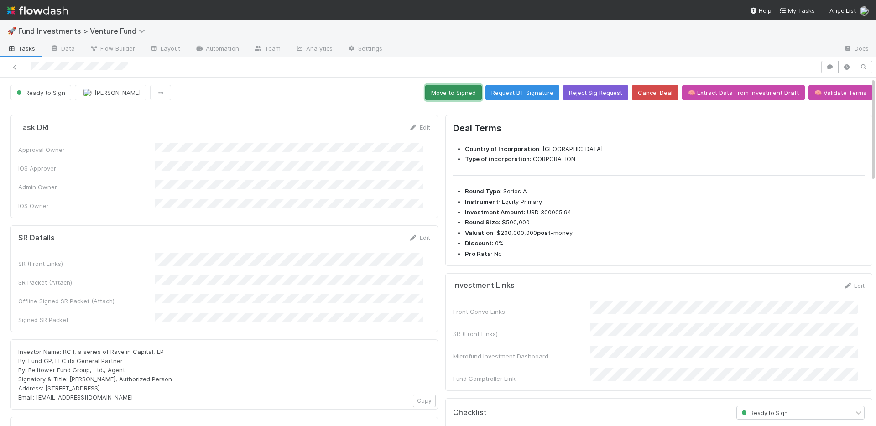
click at [446, 93] on button "Move to Signed" at bounding box center [453, 93] width 57 height 16
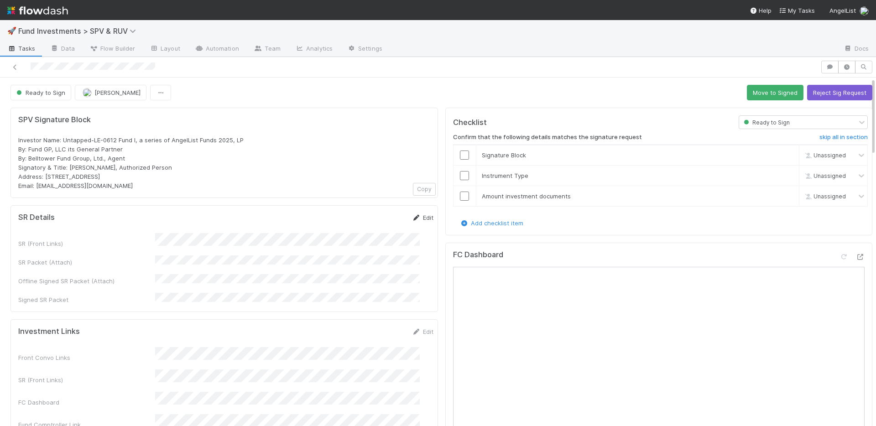
click at [413, 216] on link "Edit" at bounding box center [422, 217] width 21 height 7
click at [372, 222] on button "Save" at bounding box center [385, 221] width 26 height 16
click at [750, 93] on button "Move to Signed" at bounding box center [775, 93] width 57 height 16
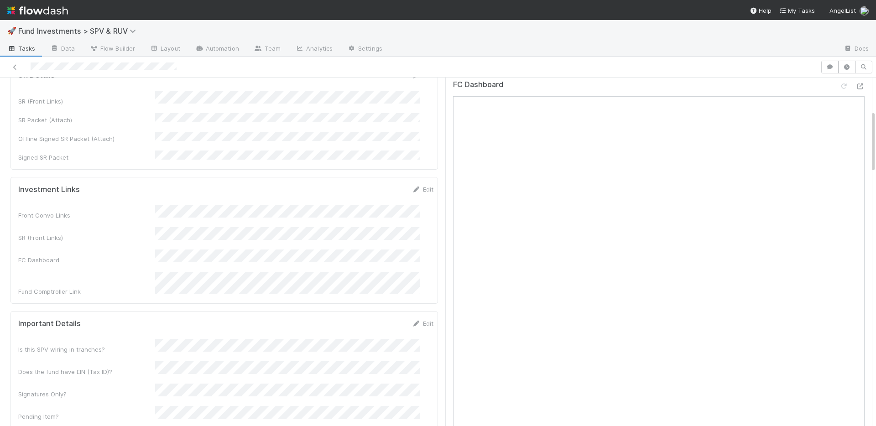
scroll to position [365, 0]
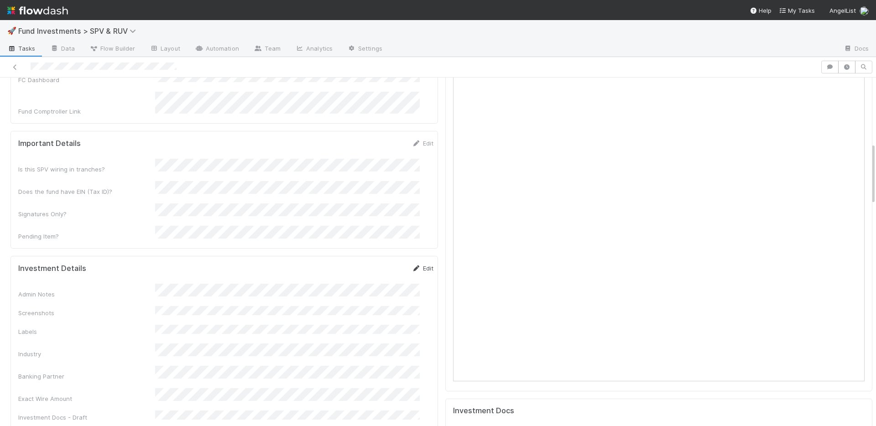
click at [412, 265] on link "Edit" at bounding box center [422, 268] width 21 height 7
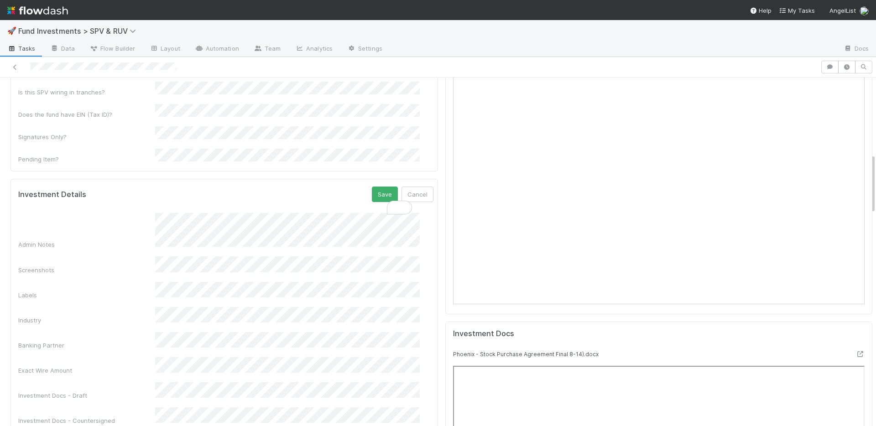
scroll to position [442, 0]
click at [142, 357] on div "Exact Wire Amount" at bounding box center [225, 366] width 415 height 18
click at [376, 186] on button "Save" at bounding box center [385, 194] width 26 height 16
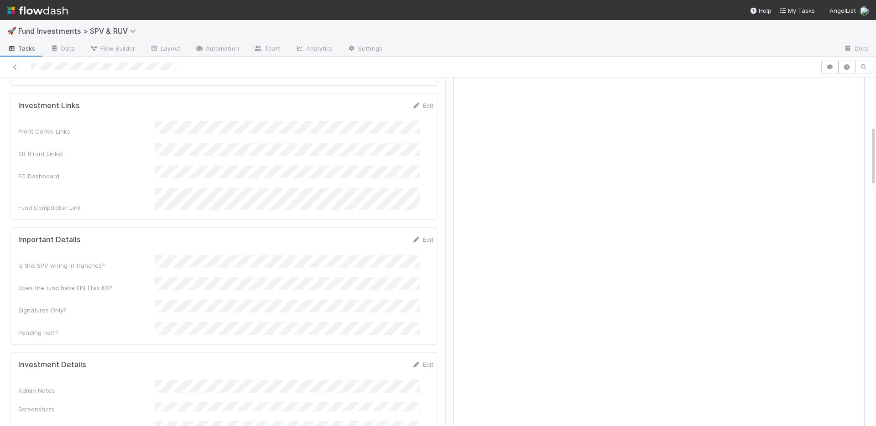
scroll to position [436, 0]
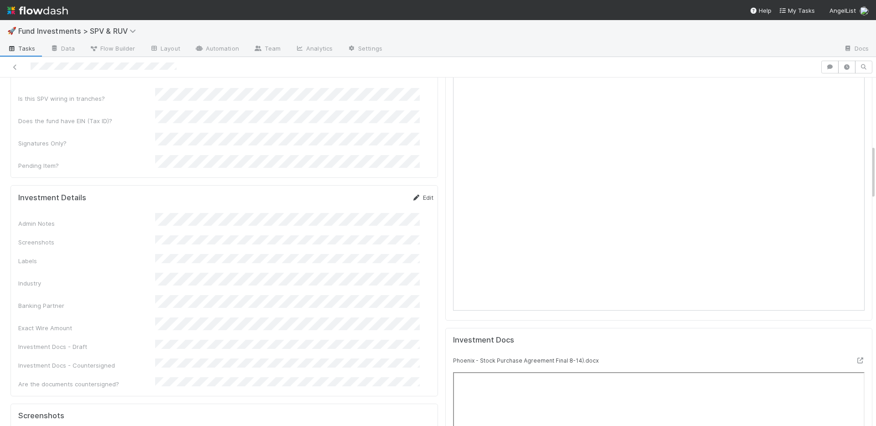
click at [412, 194] on link "Edit" at bounding box center [422, 197] width 21 height 7
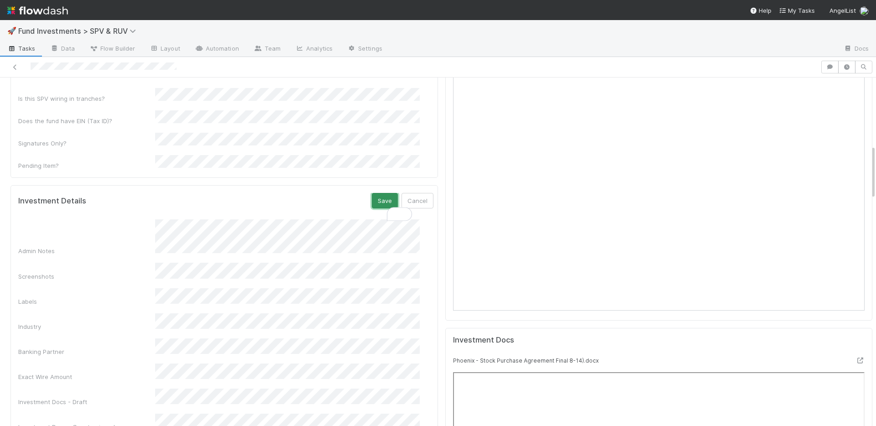
click at [372, 193] on button "Save" at bounding box center [385, 201] width 26 height 16
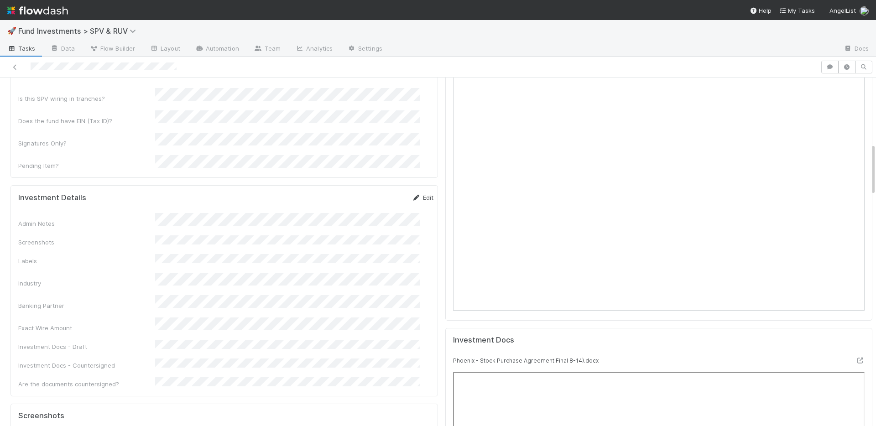
click at [412, 194] on link "Edit" at bounding box center [422, 197] width 21 height 7
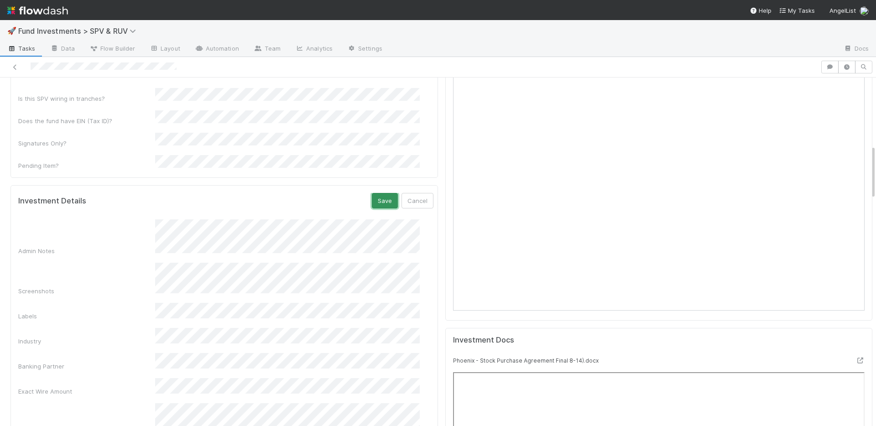
click at [372, 193] on button "Save" at bounding box center [385, 201] width 26 height 16
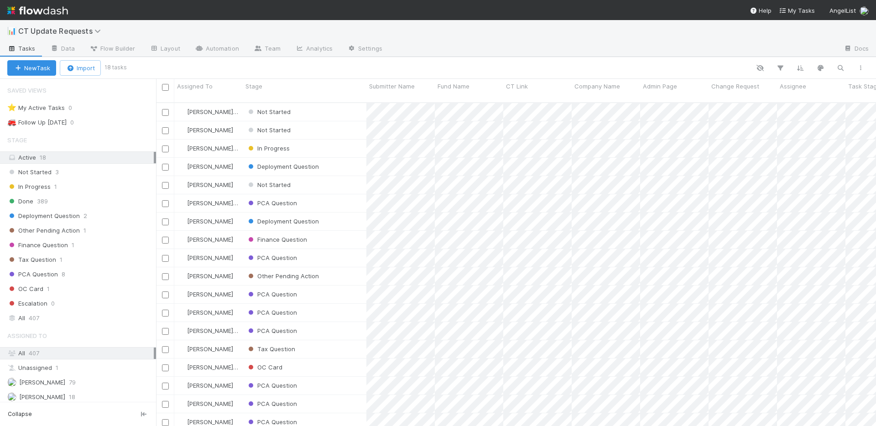
scroll to position [324, 713]
click at [39, 33] on span "CT Update Requests" at bounding box center [61, 30] width 87 height 9
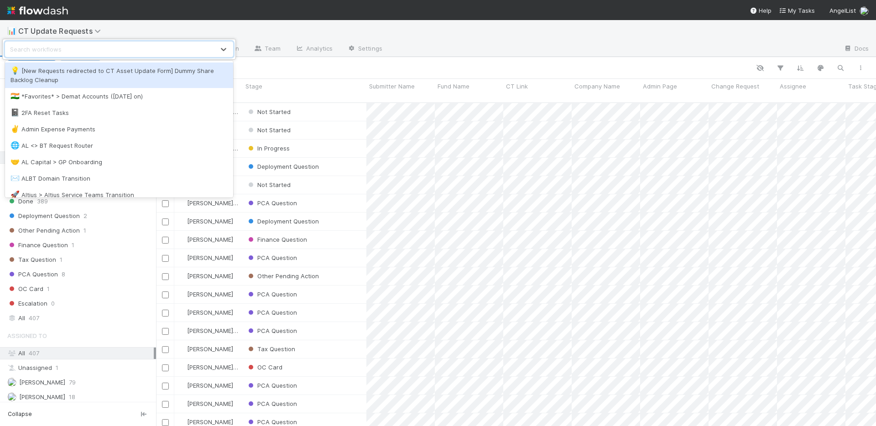
click at [49, 18] on div "option [New Requests redirected to CT Asset Update Form] Dummy Share Backlog Cl…" at bounding box center [438, 213] width 876 height 426
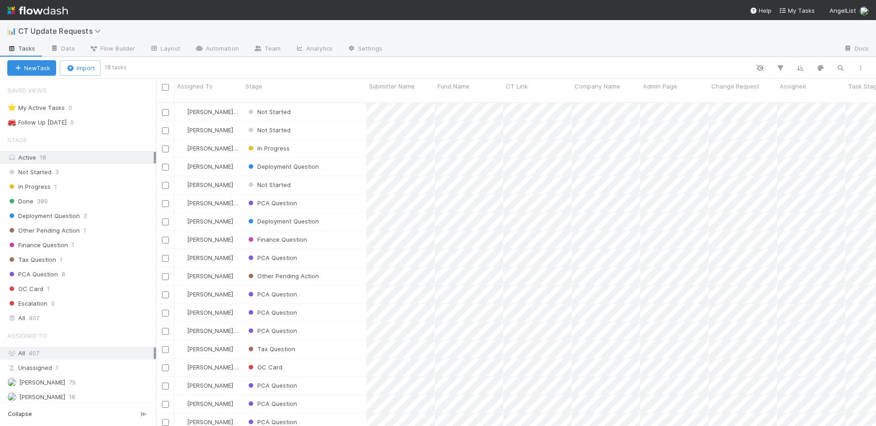
click at [50, 16] on img at bounding box center [37, 11] width 61 height 16
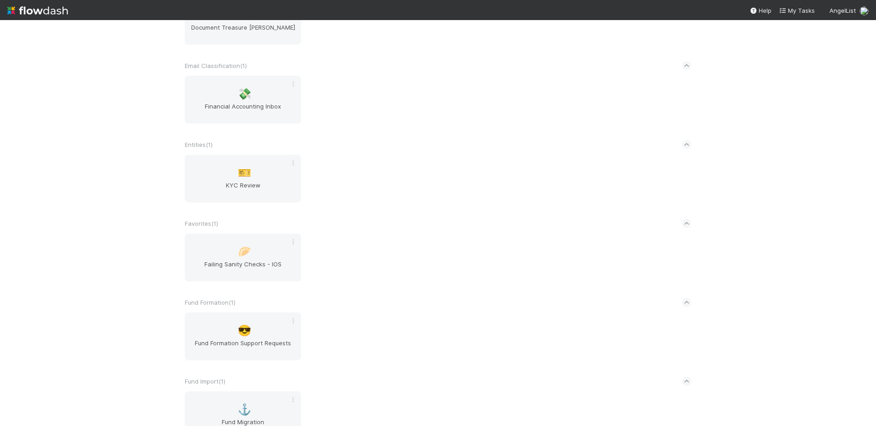
scroll to position [1521, 0]
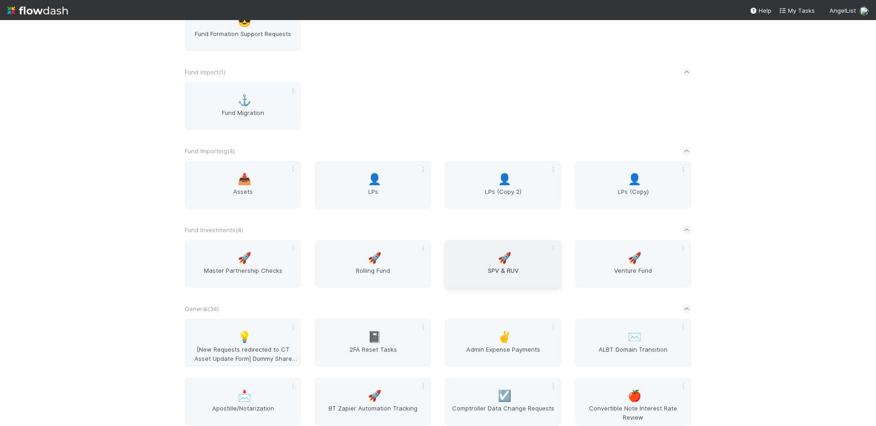
click at [483, 259] on div "🚀 SPV & RUV" at bounding box center [503, 264] width 116 height 48
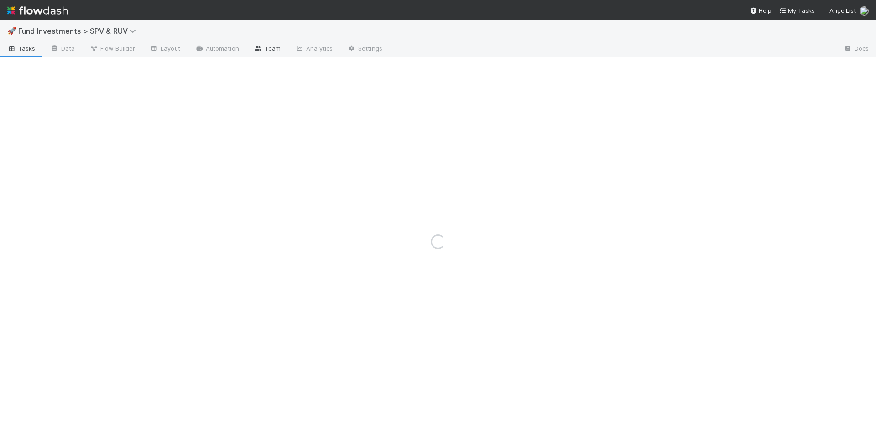
click at [271, 49] on link "Team" at bounding box center [267, 49] width 42 height 15
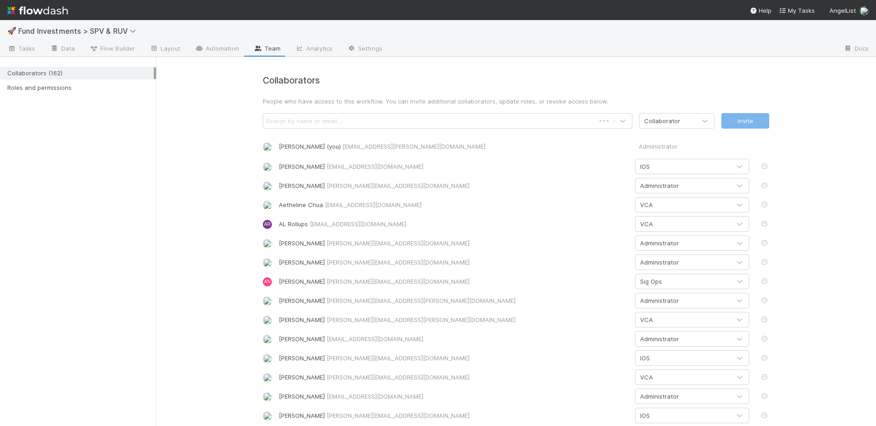
click at [343, 119] on div "Search by name or email..." at bounding box center [429, 121] width 332 height 15
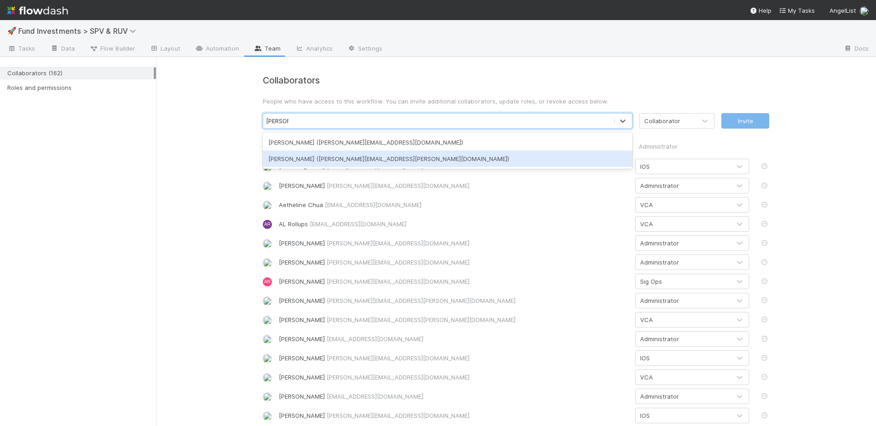
type input "[PERSON_NAME]"
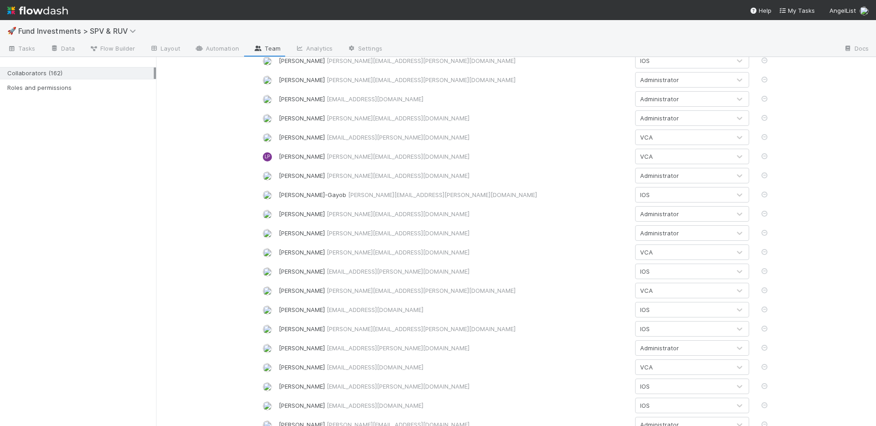
scroll to position [1943, 0]
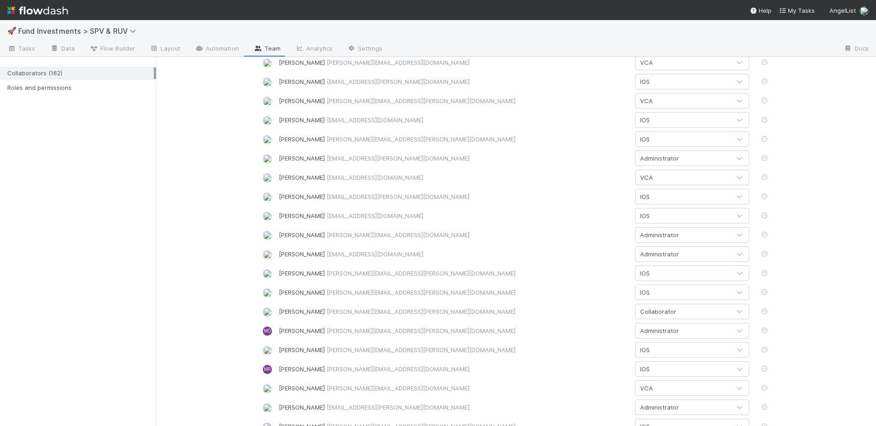
click at [678, 312] on div "Collaborator" at bounding box center [682, 311] width 95 height 15
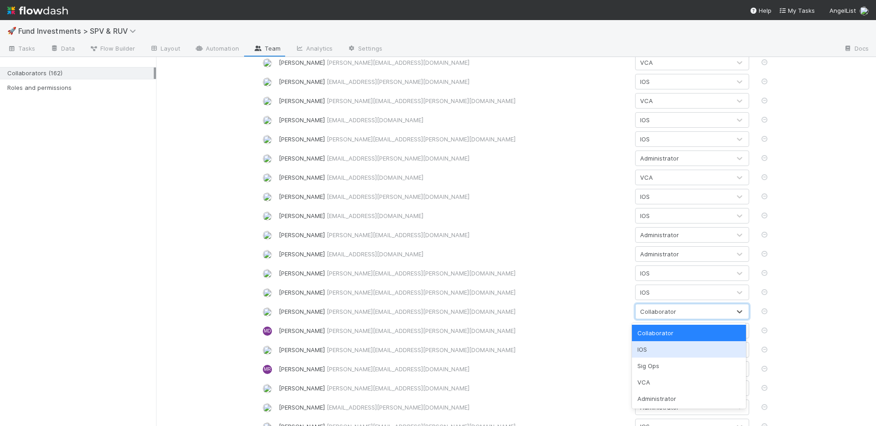
click at [657, 349] on div "IOS" at bounding box center [689, 349] width 114 height 16
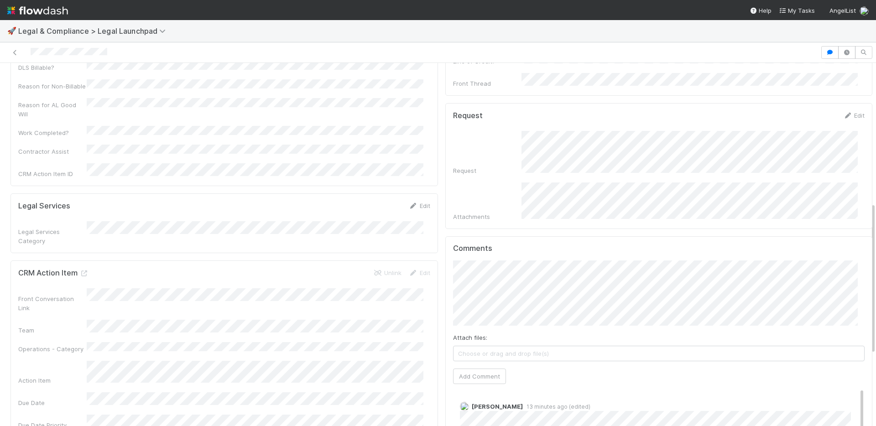
scroll to position [262, 0]
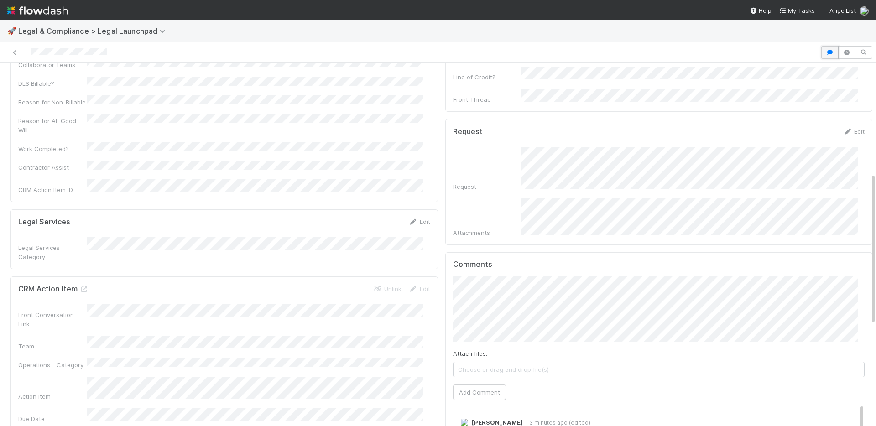
click at [821, 50] on button "button" at bounding box center [829, 52] width 17 height 13
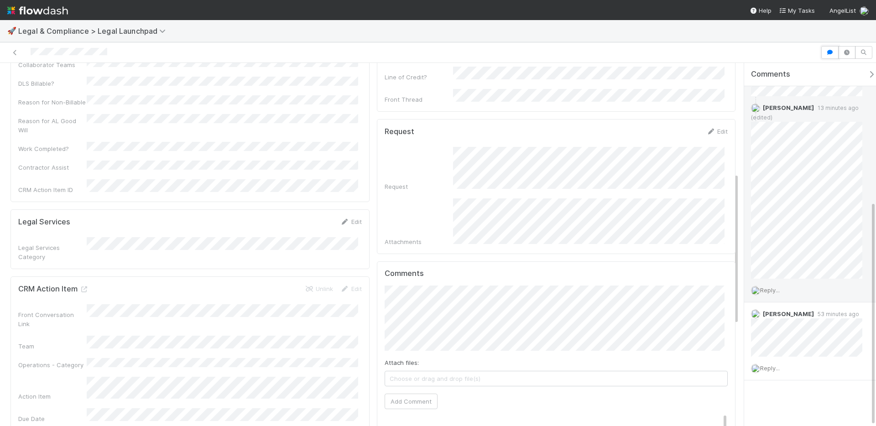
scroll to position [223, 0]
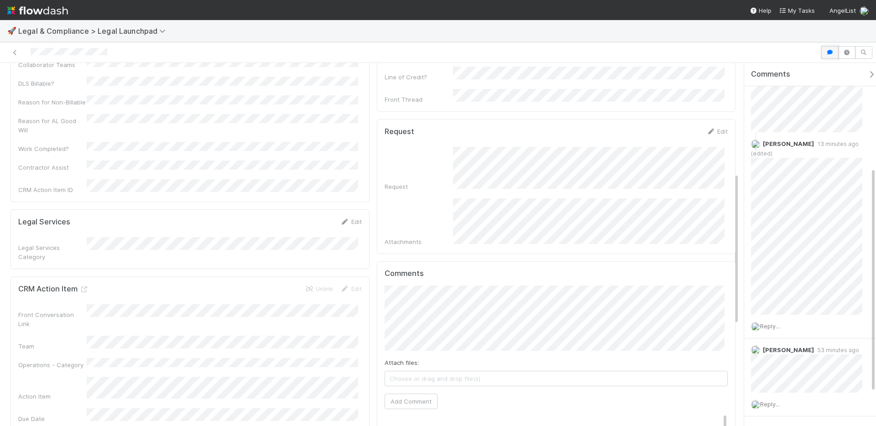
click at [830, 54] on icon "button" at bounding box center [829, 52] width 9 height 5
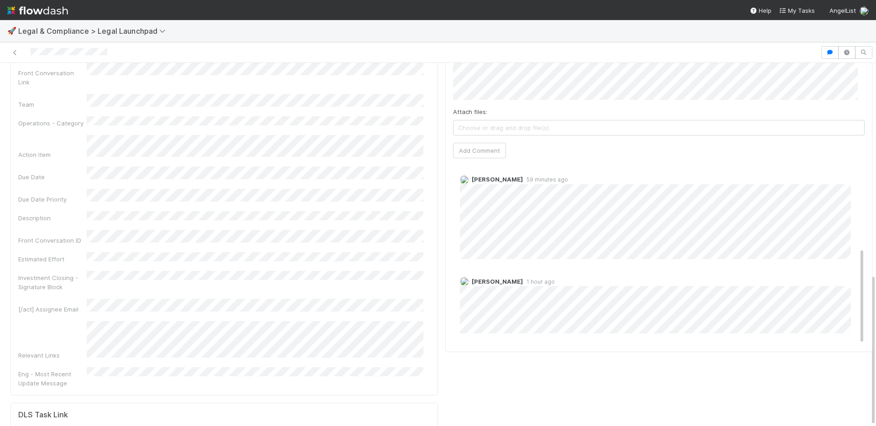
scroll to position [0, 0]
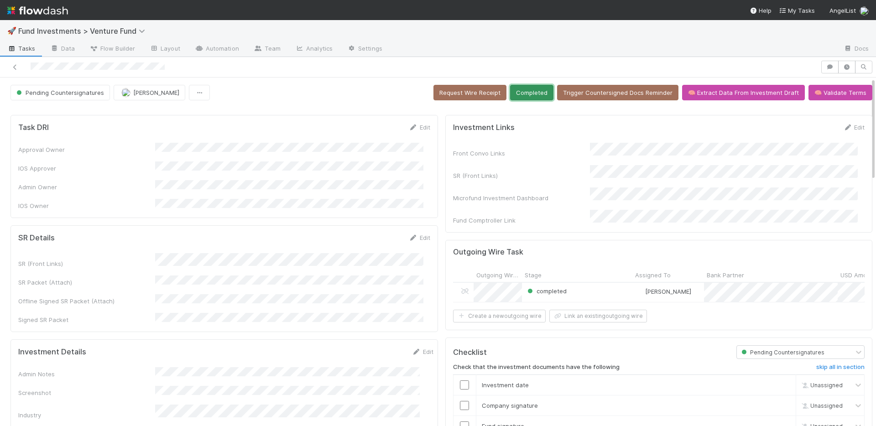
click at [515, 87] on button "Completed" at bounding box center [531, 93] width 43 height 16
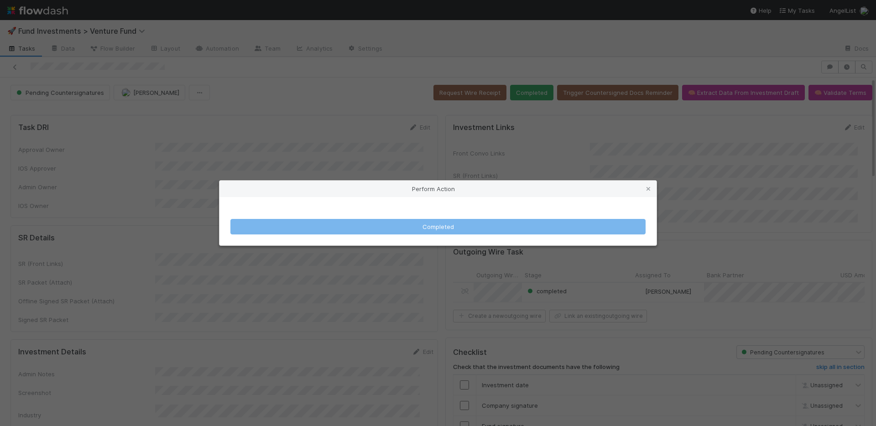
click at [412, 132] on div "Perform Action Completed" at bounding box center [438, 213] width 876 height 426
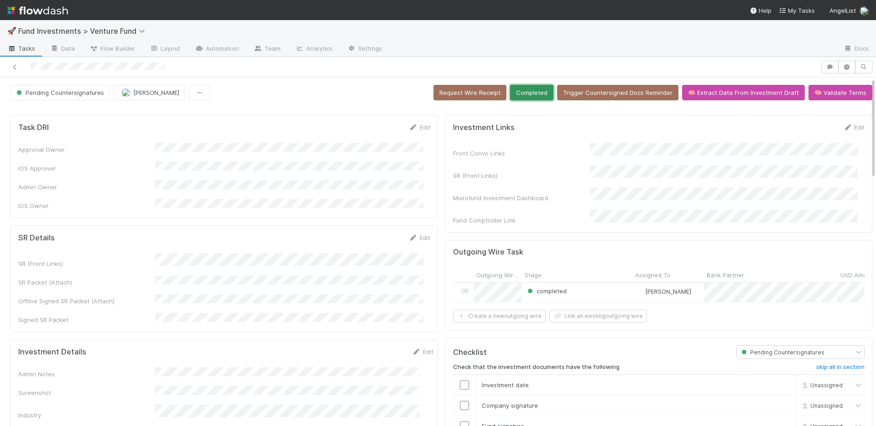
click at [518, 85] on button "Completed" at bounding box center [531, 93] width 43 height 16
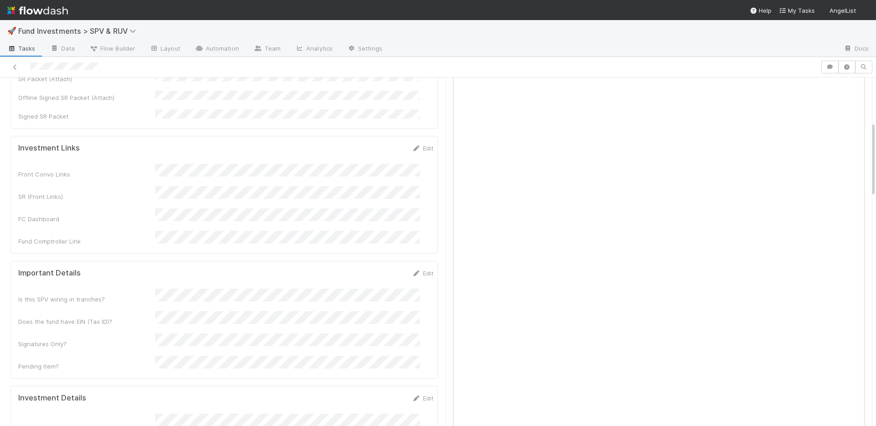
scroll to position [354, 0]
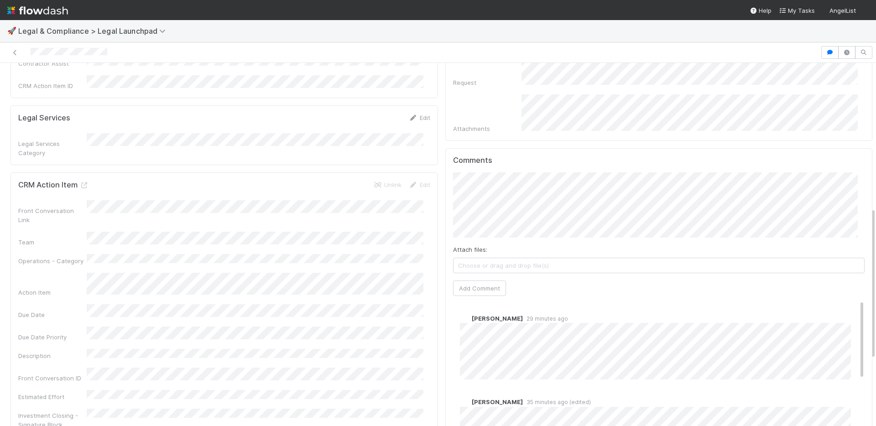
scroll to position [372, 0]
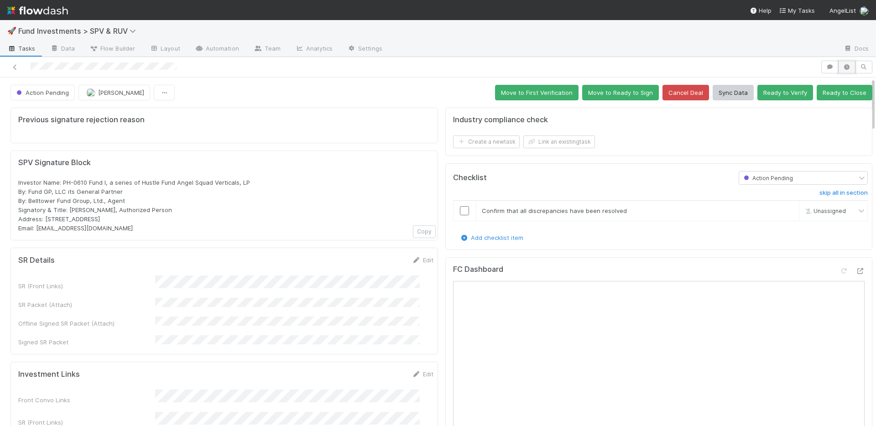
click at [843, 67] on icon "button" at bounding box center [846, 66] width 9 height 5
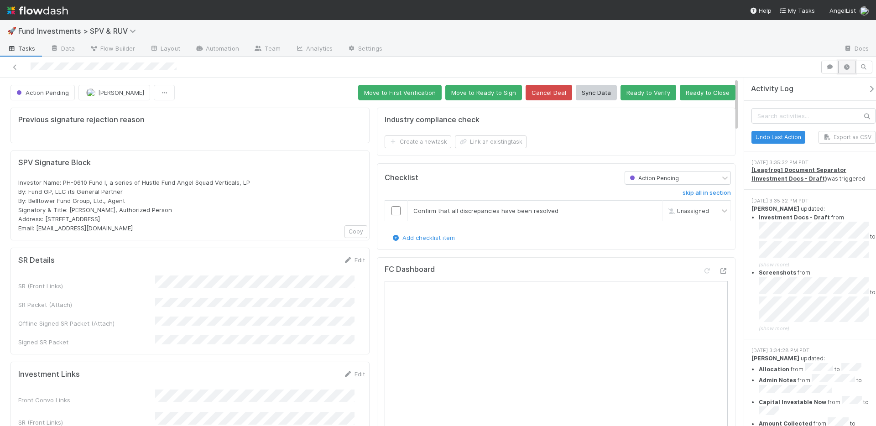
click at [843, 67] on icon "button" at bounding box center [846, 66] width 9 height 5
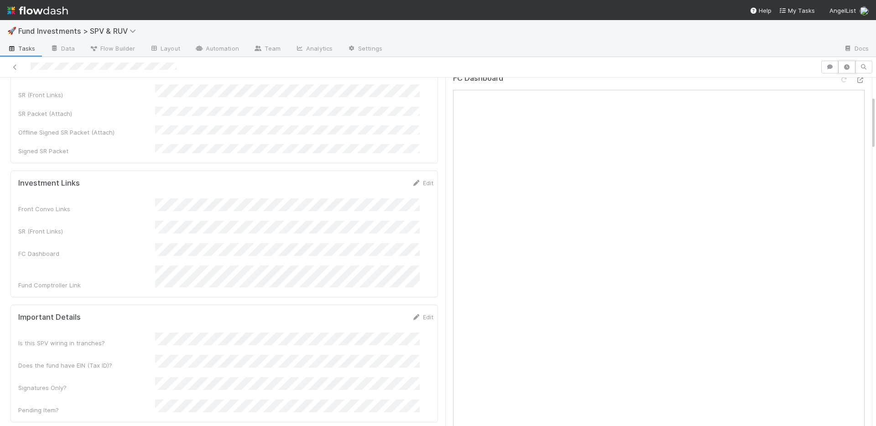
scroll to position [111, 0]
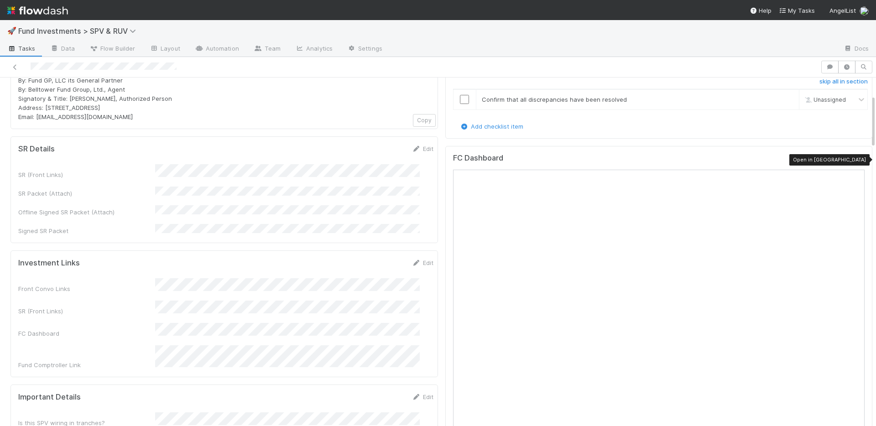
click at [855, 160] on icon at bounding box center [859, 160] width 9 height 6
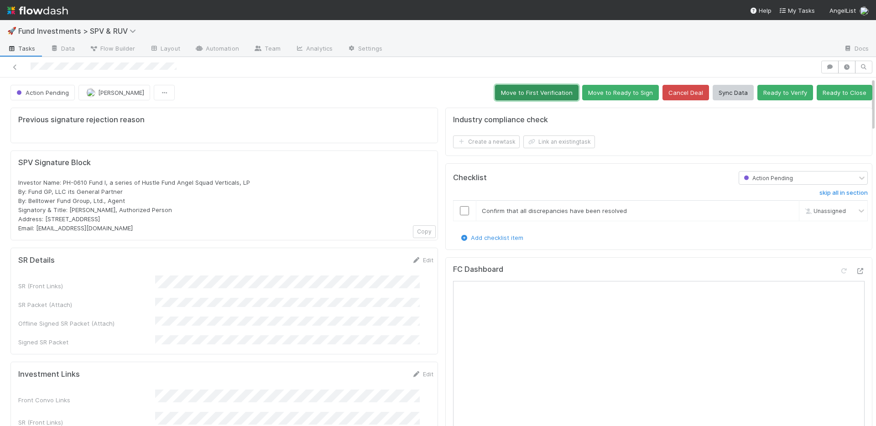
click at [508, 94] on button "Move to First Verification" at bounding box center [536, 93] width 83 height 16
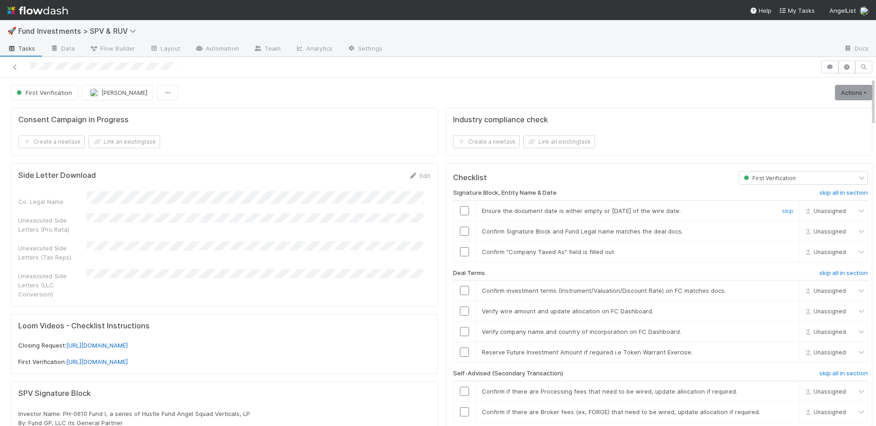
click at [460, 212] on input "checkbox" at bounding box center [464, 210] width 9 height 9
click at [460, 232] on input "checkbox" at bounding box center [464, 231] width 9 height 9
click at [460, 250] on input "checkbox" at bounding box center [464, 251] width 9 height 9
click at [460, 292] on input "checkbox" at bounding box center [464, 290] width 9 height 9
click at [460, 304] on td at bounding box center [464, 311] width 23 height 21
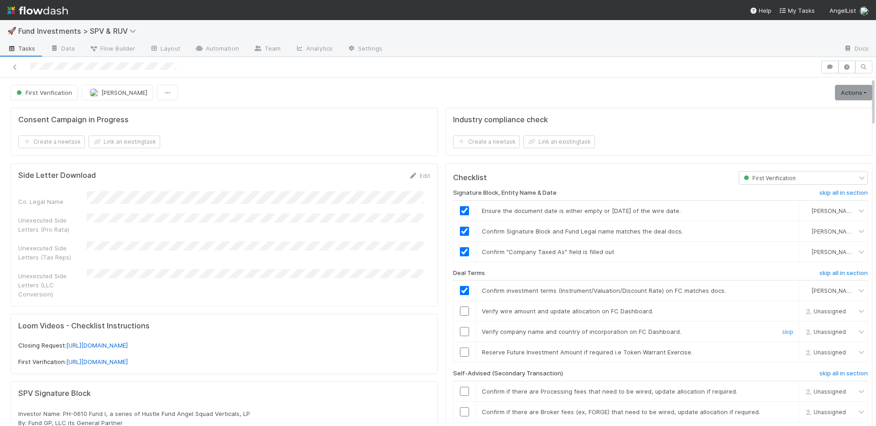
click at [460, 327] on input "checkbox" at bounding box center [464, 331] width 9 height 9
click at [819, 372] on h6 "skip all in section" at bounding box center [843, 373] width 48 height 7
click at [782, 351] on link "skip" at bounding box center [787, 351] width 11 height 7
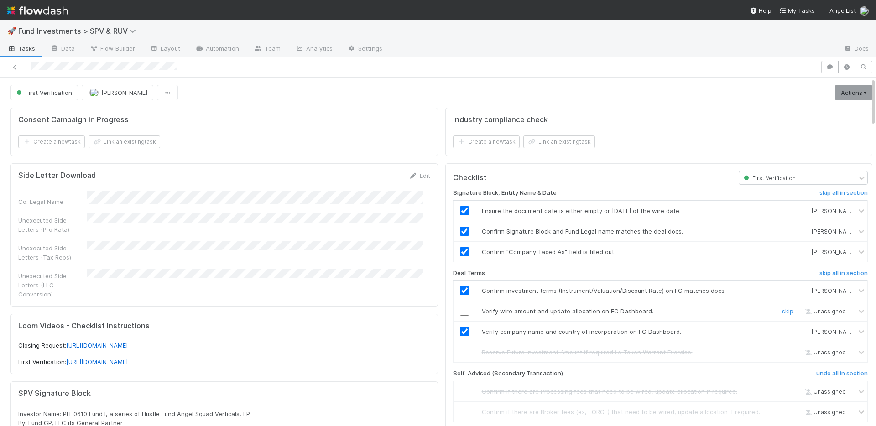
drag, startPoint x: 458, startPoint y: 311, endPoint x: 483, endPoint y: 300, distance: 26.8
click at [460, 311] on input "checkbox" at bounding box center [464, 310] width 9 height 9
click at [837, 93] on link "Actions" at bounding box center [853, 93] width 37 height 16
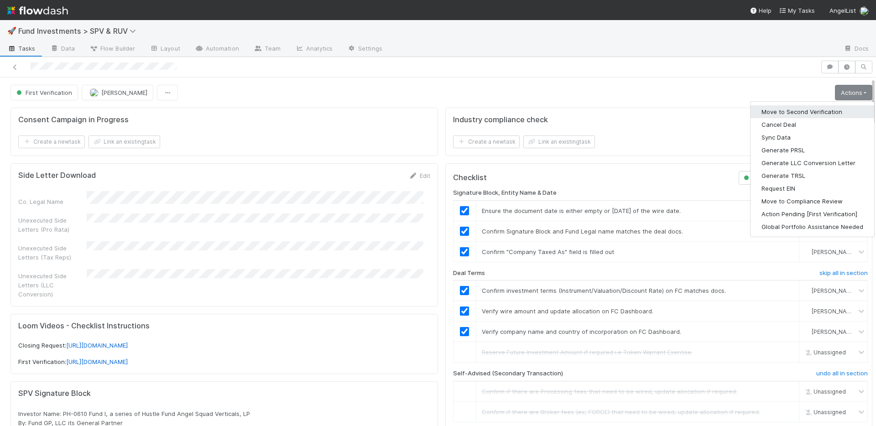
click at [809, 110] on button "Move to Second Verification" at bounding box center [812, 111] width 124 height 13
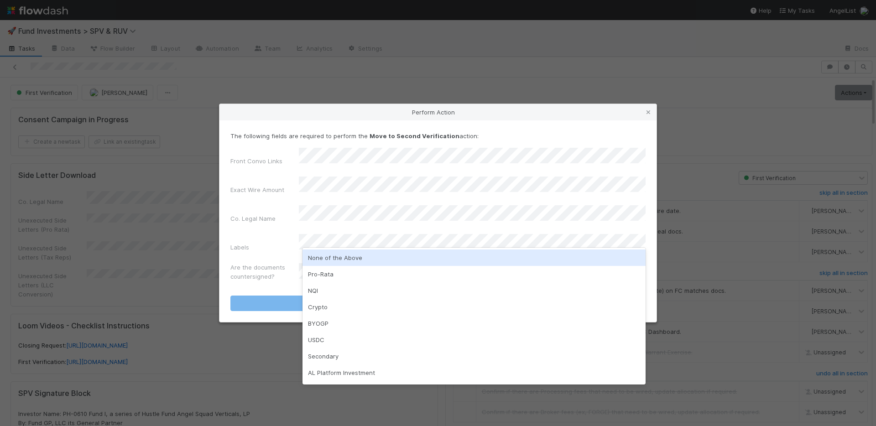
click at [345, 261] on div "None of the Above" at bounding box center [473, 257] width 343 height 16
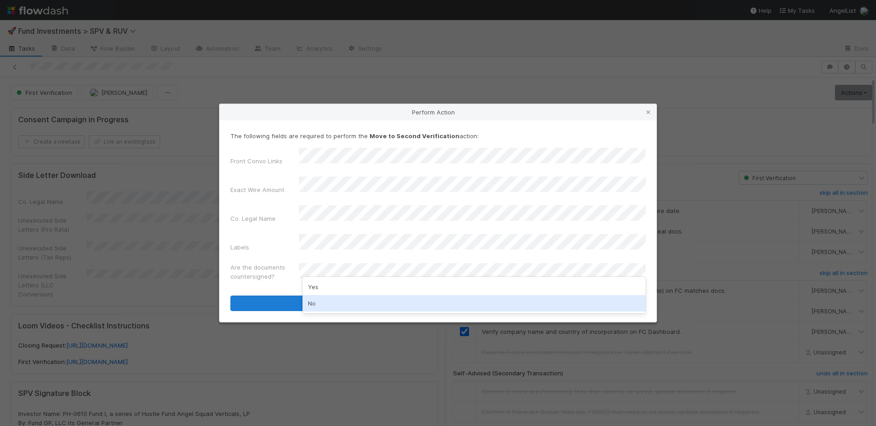
click at [329, 298] on div "No" at bounding box center [473, 303] width 343 height 16
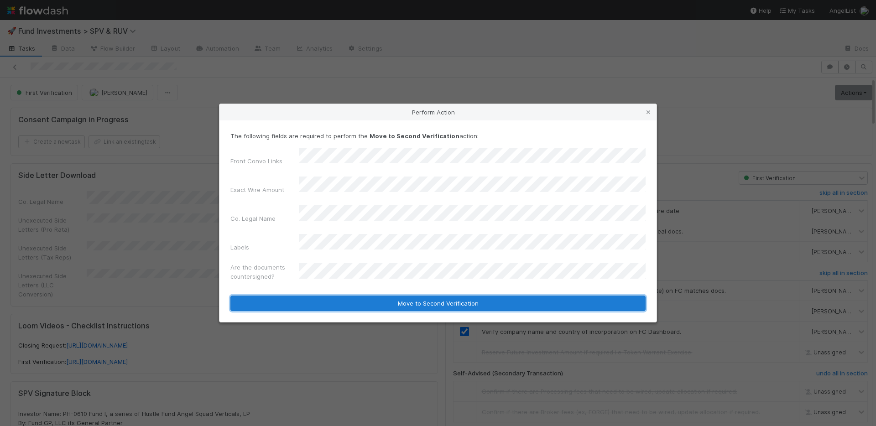
click at [334, 296] on button "Move to Second Verification" at bounding box center [437, 304] width 415 height 16
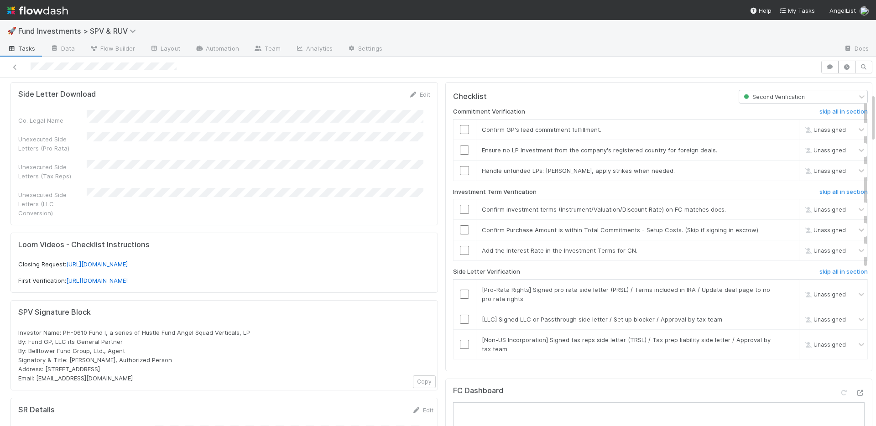
scroll to position [185, 0]
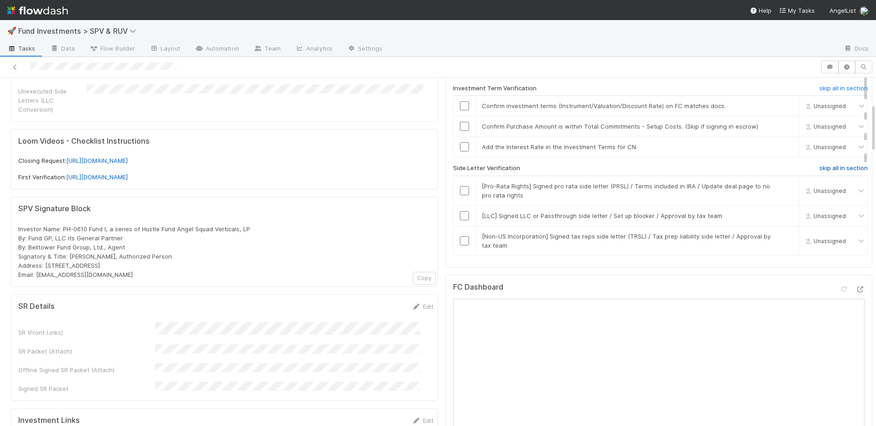
click at [819, 168] on h6 "skip all in section" at bounding box center [843, 168] width 48 height 7
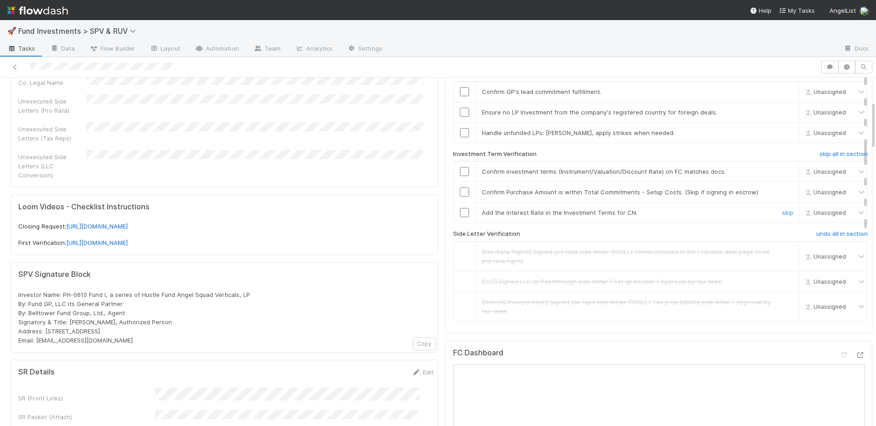
scroll to position [113, 0]
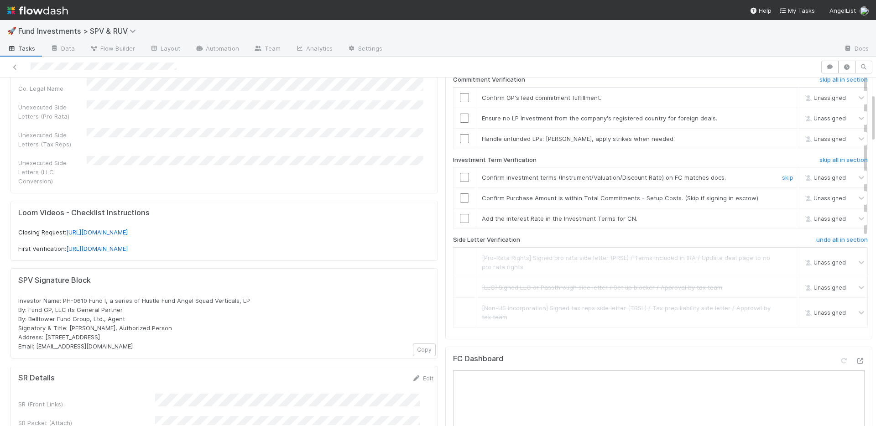
click at [460, 176] on input "checkbox" at bounding box center [464, 177] width 9 height 9
click at [460, 199] on input "checkbox" at bounding box center [464, 197] width 9 height 9
click at [782, 216] on link "skip" at bounding box center [787, 218] width 11 height 7
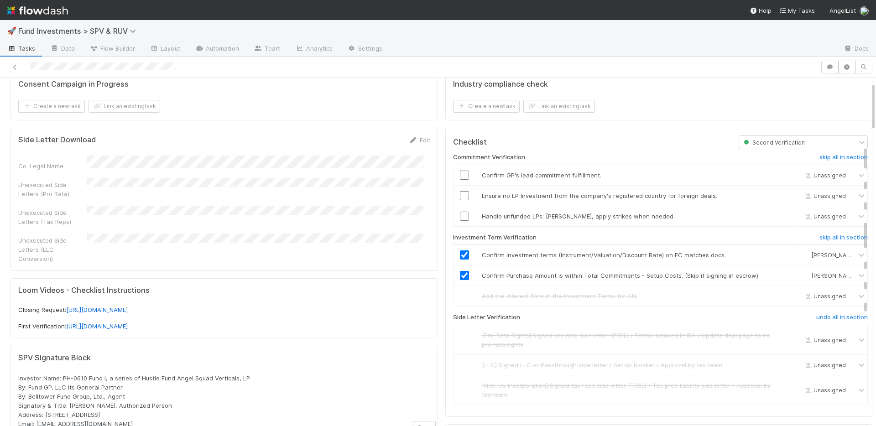
scroll to position [33, 0]
click at [460, 177] on input "checkbox" at bounding box center [464, 177] width 9 height 9
click at [460, 195] on input "checkbox" at bounding box center [464, 198] width 9 height 9
click at [460, 217] on input "checkbox" at bounding box center [464, 218] width 9 height 9
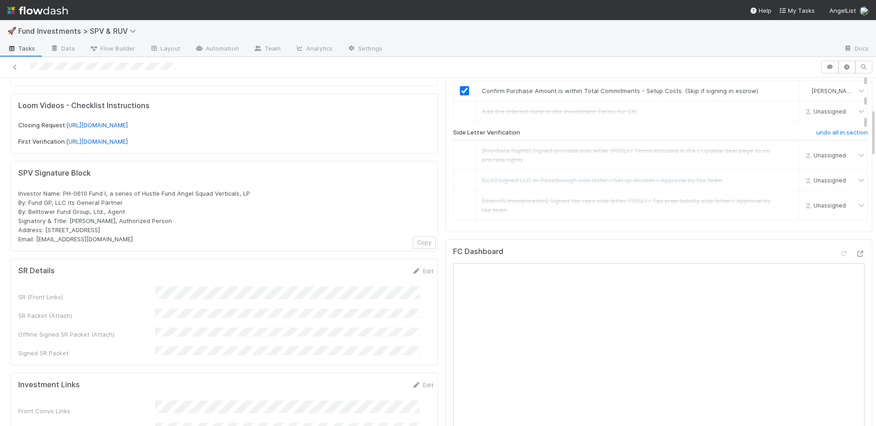
scroll to position [0, 0]
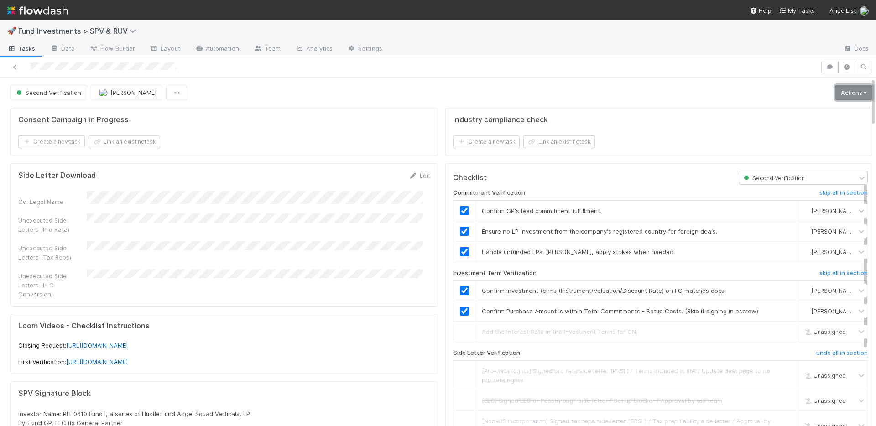
drag, startPoint x: 839, startPoint y: 98, endPoint x: 820, endPoint y: 106, distance: 20.0
click at [839, 98] on link "Actions" at bounding box center [853, 93] width 37 height 16
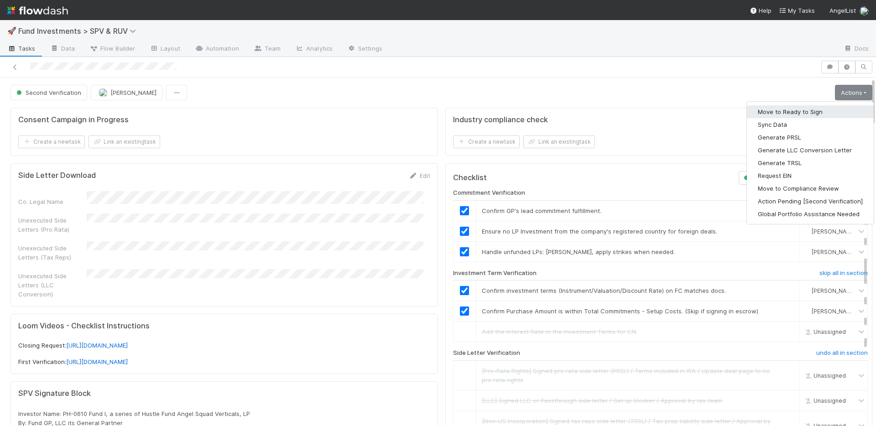
click at [808, 111] on button "Move to Ready to Sign" at bounding box center [810, 111] width 127 height 13
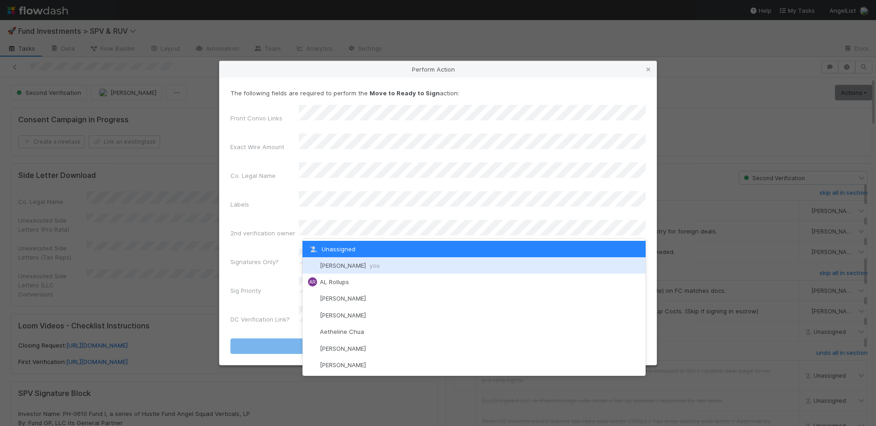
click at [349, 262] on span "Nate Richards you" at bounding box center [350, 265] width 60 height 7
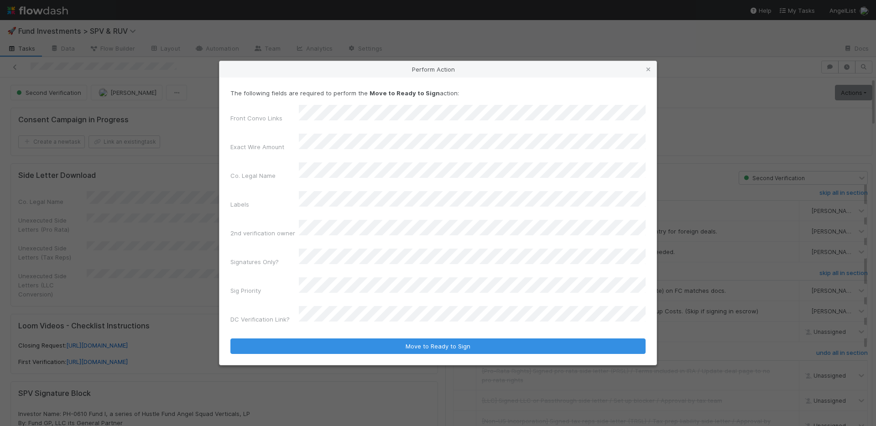
click at [349, 262] on div "Front Convo Links Exact Wire Amount Co. Legal Name Labels 2nd verification owne…" at bounding box center [437, 216] width 415 height 223
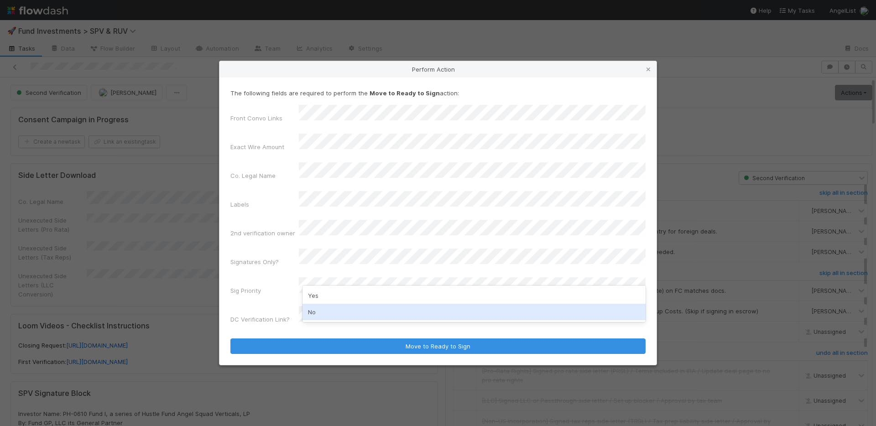
click at [344, 311] on div "No" at bounding box center [473, 312] width 343 height 16
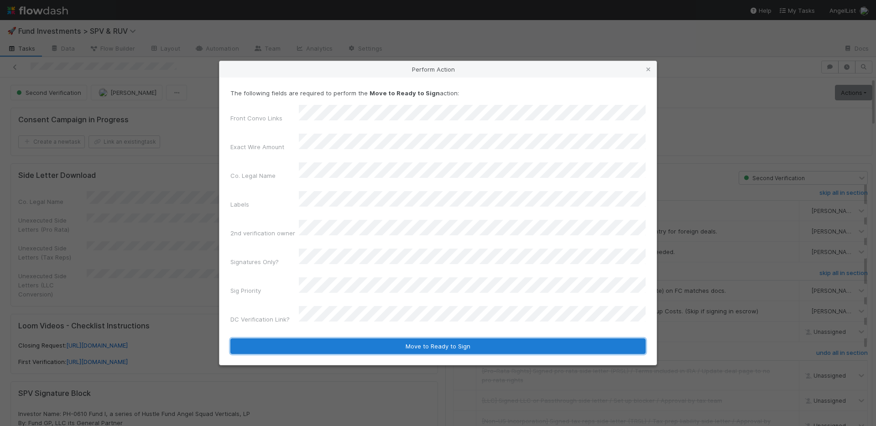
click at [373, 338] on button "Move to Ready to Sign" at bounding box center [437, 346] width 415 height 16
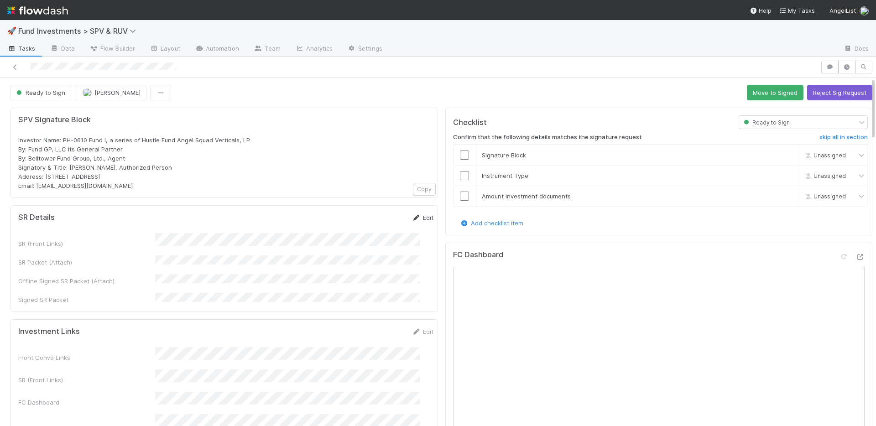
click at [412, 218] on icon at bounding box center [416, 218] width 9 height 6
click at [372, 220] on button "Save" at bounding box center [385, 221] width 26 height 16
click at [747, 94] on button "Move to Signed" at bounding box center [775, 93] width 57 height 16
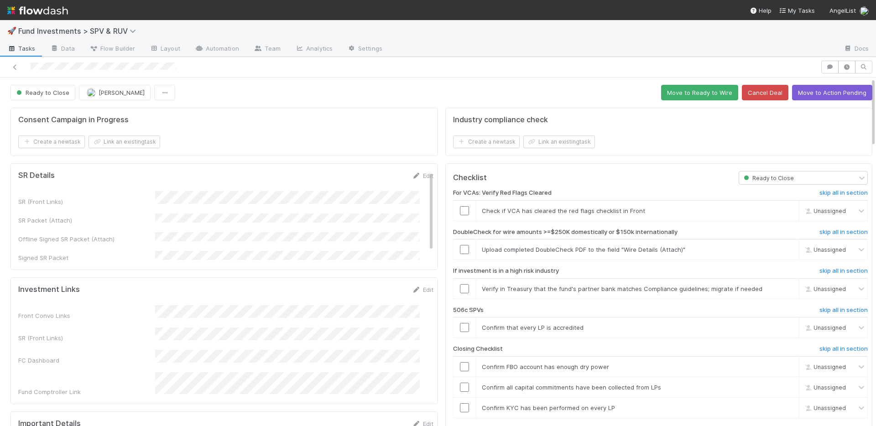
click at [361, 122] on div "Consent Campaign in Progress" at bounding box center [225, 119] width 415 height 9
click at [808, 96] on button "Move to Action Pending" at bounding box center [832, 93] width 80 height 16
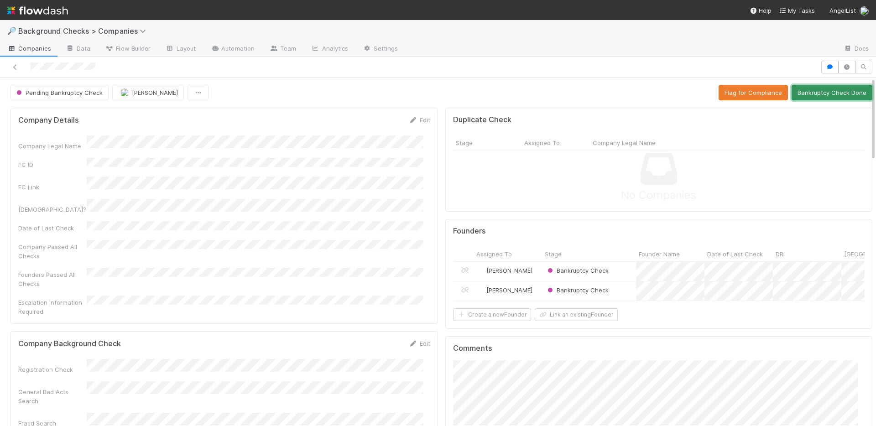
click at [802, 93] on button "Bankruptcy Check Done" at bounding box center [831, 93] width 81 height 16
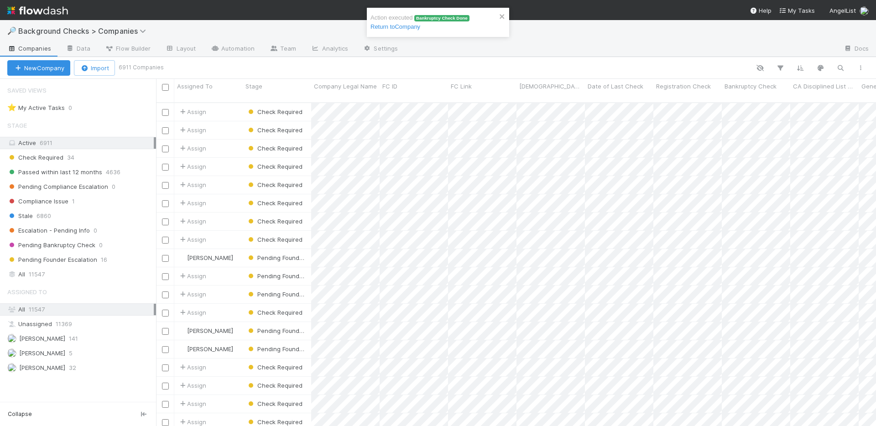
scroll to position [324, 713]
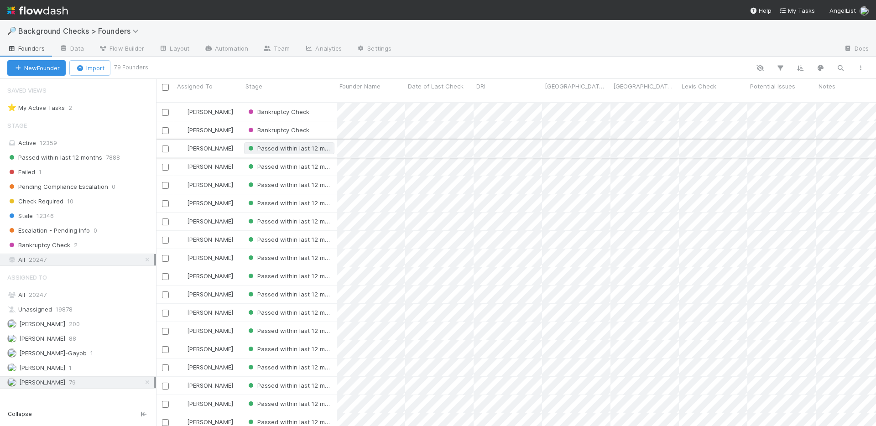
scroll to position [324, 713]
click at [322, 103] on div "Bankruptcy Check" at bounding box center [290, 112] width 94 height 18
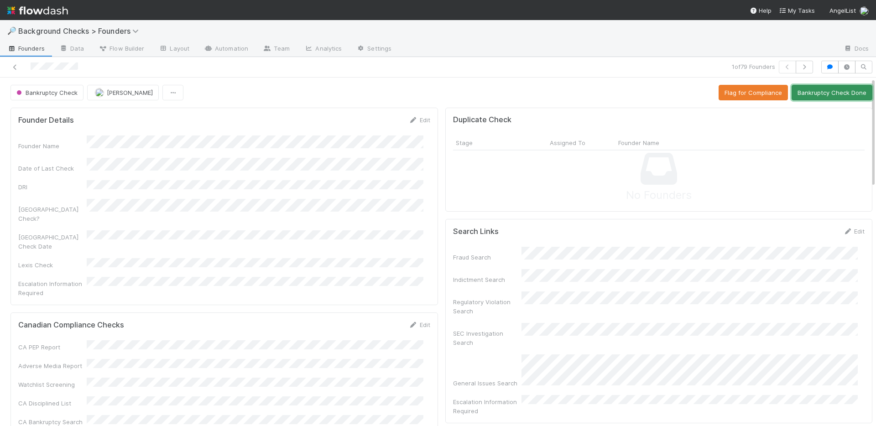
click at [811, 97] on button "Bankruptcy Check Done" at bounding box center [831, 93] width 81 height 16
click at [821, 89] on button "Bankruptcy Check Done" at bounding box center [831, 93] width 81 height 16
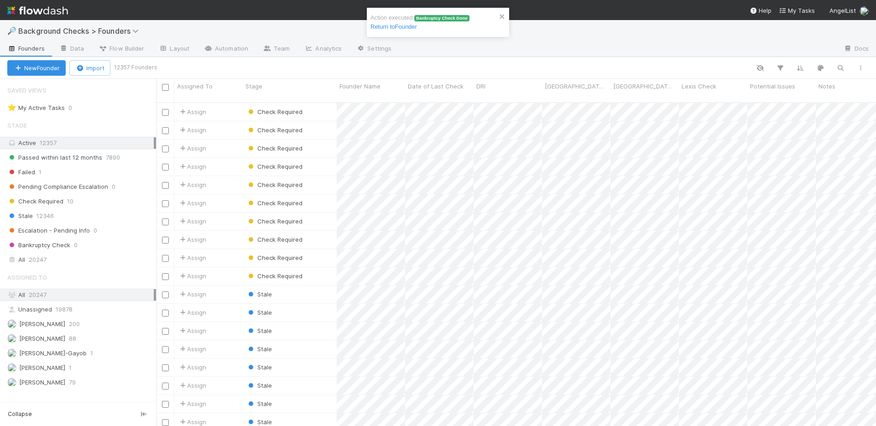
scroll to position [7, 7]
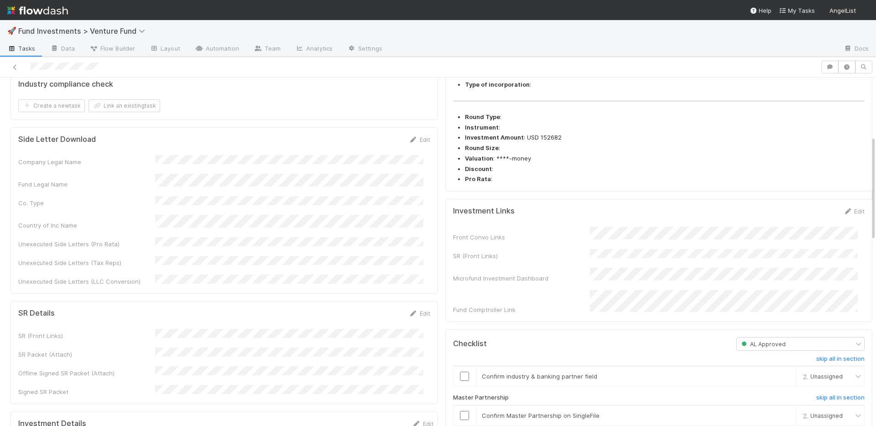
scroll to position [494, 0]
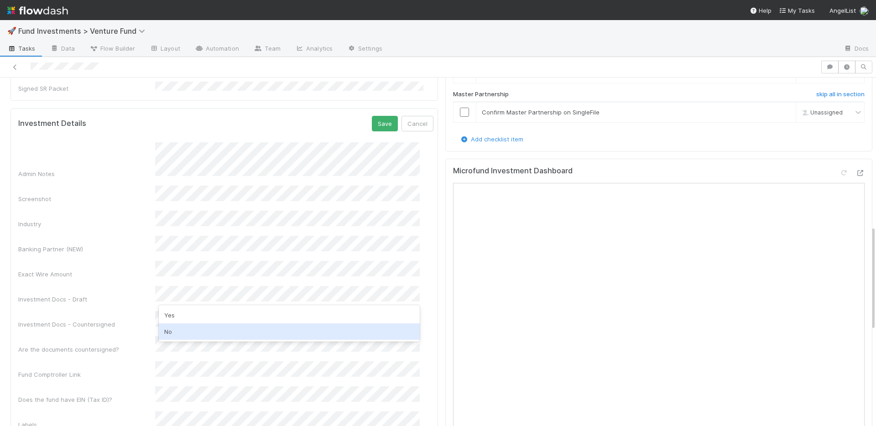
click at [220, 333] on div "No" at bounding box center [289, 331] width 261 height 16
click at [372, 116] on button "Save" at bounding box center [385, 124] width 26 height 16
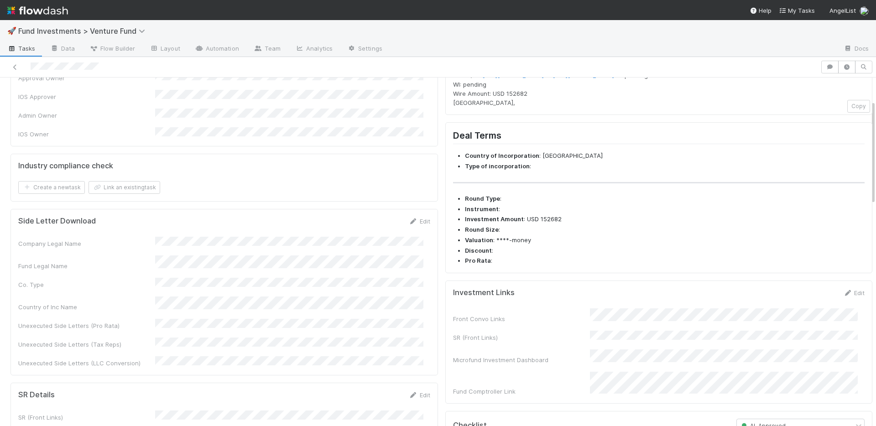
scroll to position [188, 0]
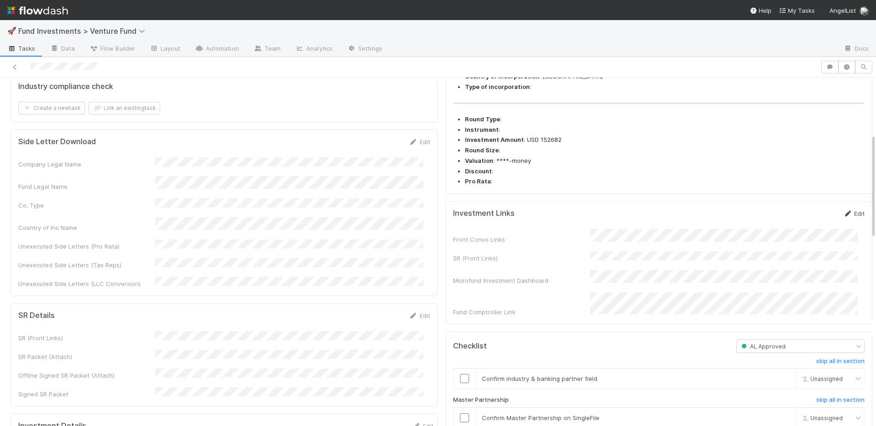
click at [843, 217] on link "Edit" at bounding box center [853, 213] width 21 height 7
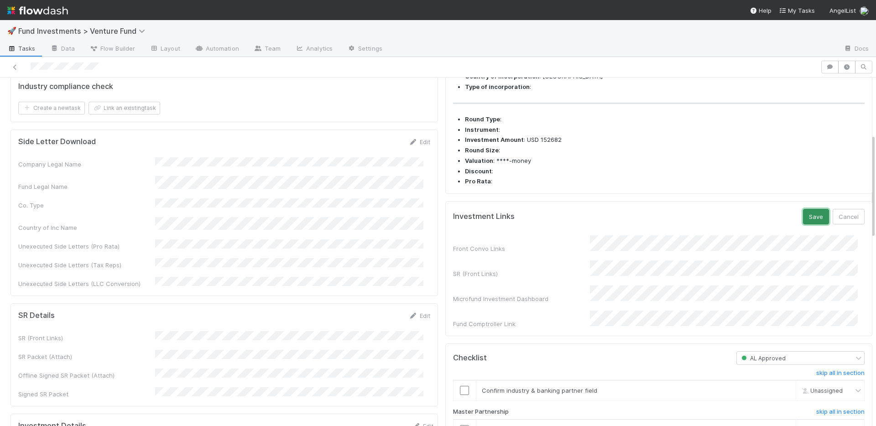
click at [803, 224] on button "Save" at bounding box center [816, 217] width 26 height 16
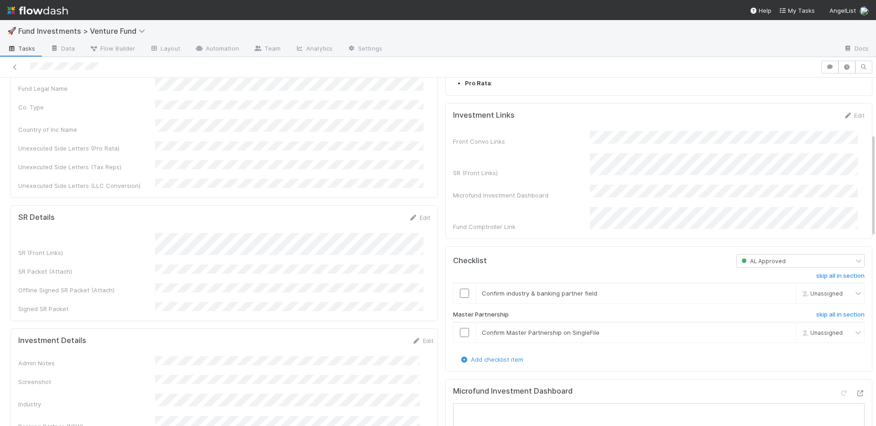
scroll to position [385, 0]
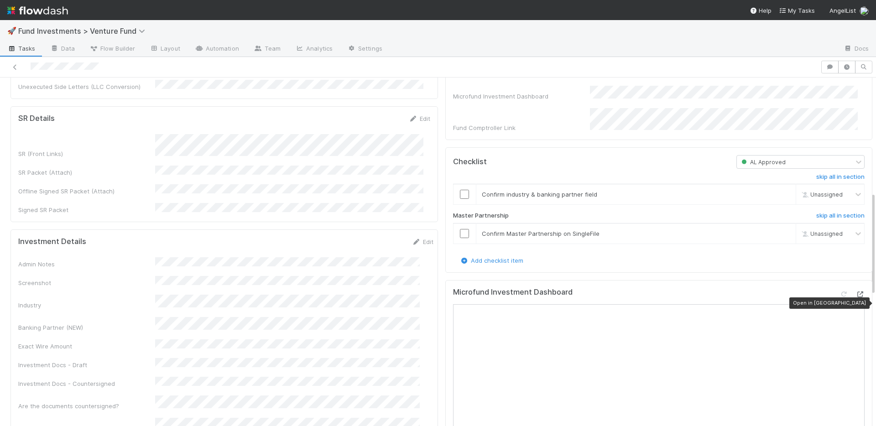
click at [855, 297] on icon at bounding box center [859, 294] width 9 height 6
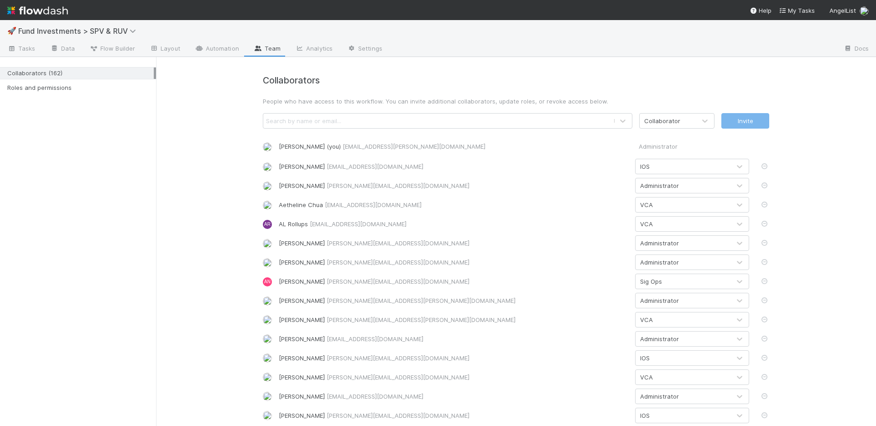
scroll to position [1943, 0]
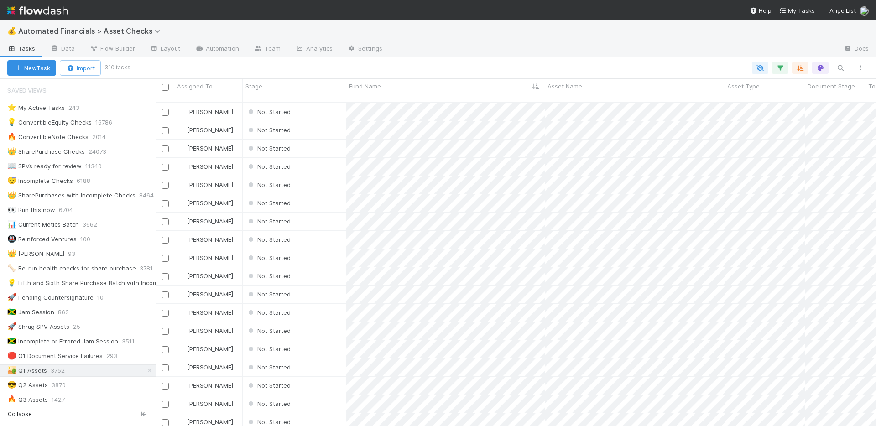
scroll to position [324, 713]
click at [320, 123] on div "Not Started" at bounding box center [295, 130] width 104 height 18
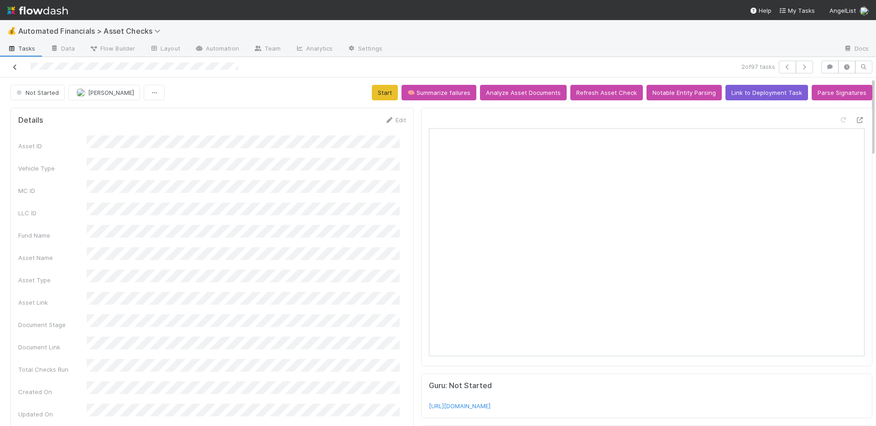
click at [15, 69] on icon at bounding box center [14, 67] width 9 height 6
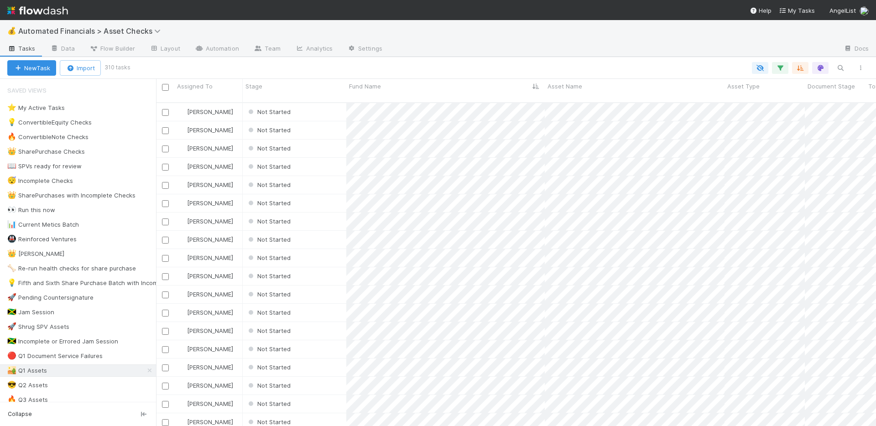
scroll to position [324, 713]
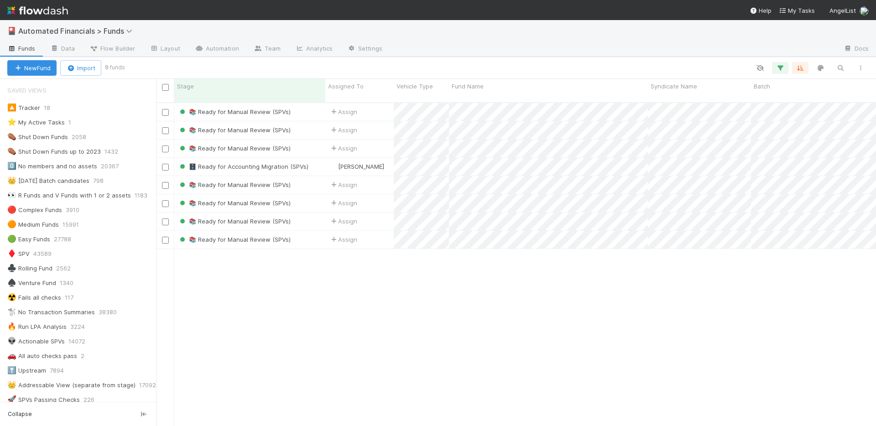
scroll to position [324, 713]
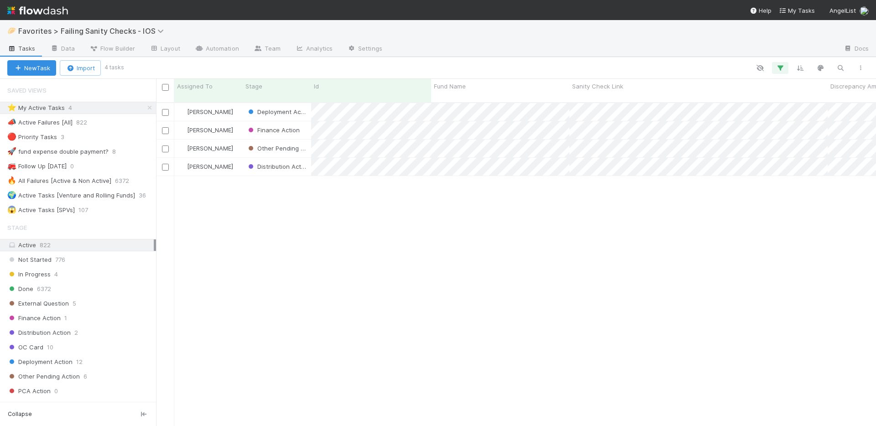
scroll to position [324, 713]
